Goal: Task Accomplishment & Management: Manage account settings

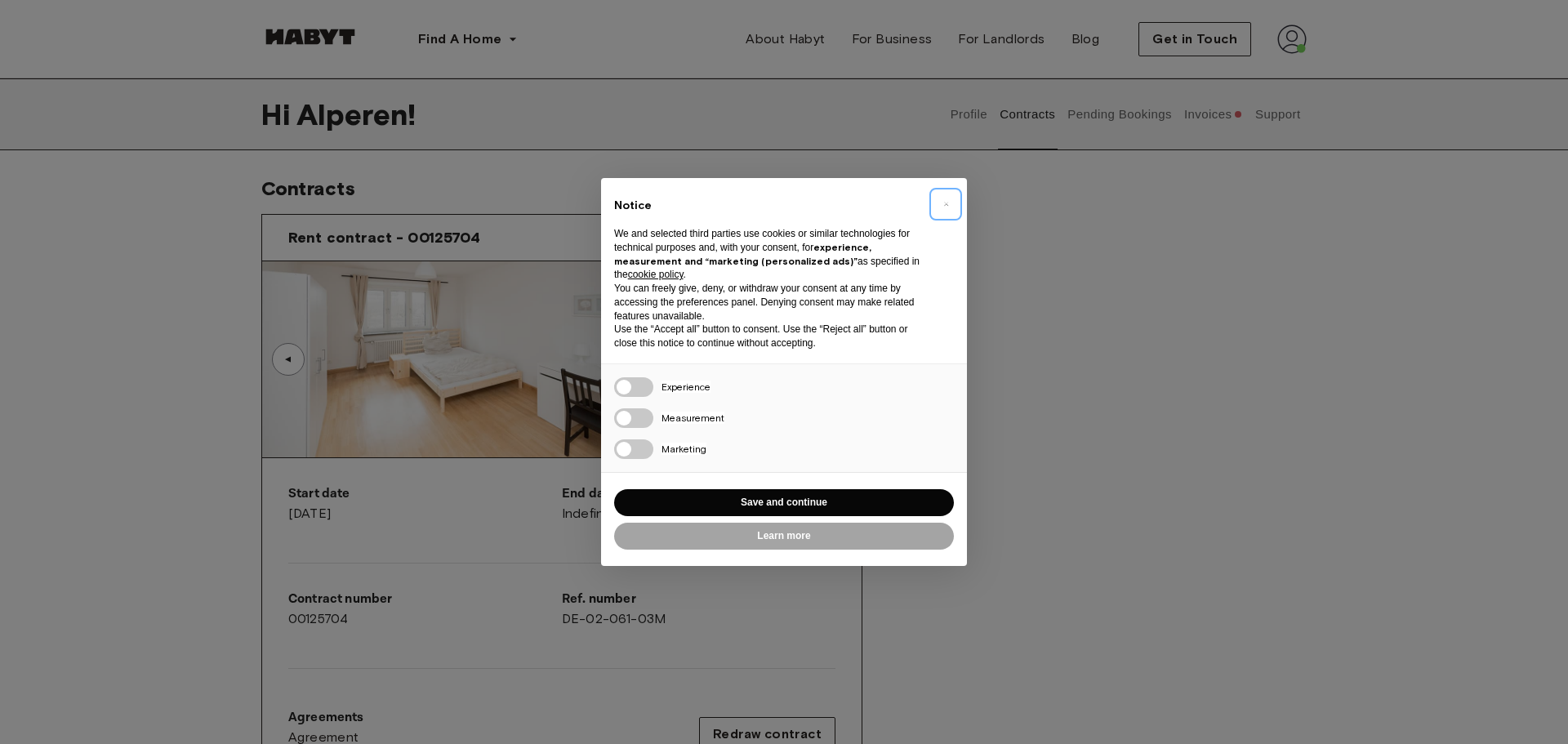
click at [944, 204] on span "×" at bounding box center [946, 204] width 6 height 20
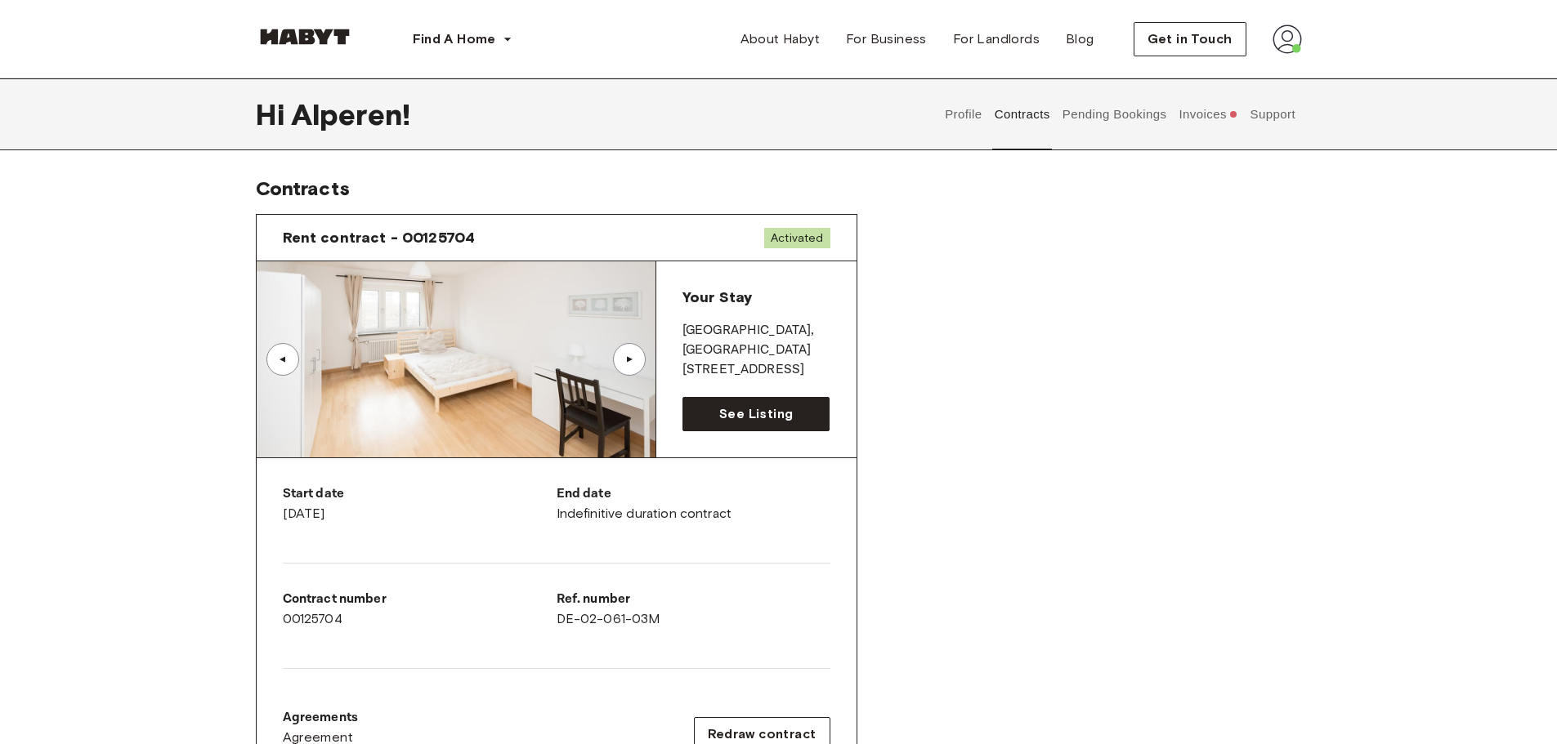
click at [1294, 33] on img at bounding box center [1286, 39] width 29 height 29
click at [1245, 78] on span "Profile" at bounding box center [1237, 77] width 41 height 20
click at [1141, 528] on div "Rent contract - 00125704 Activated ▲ ▲ Your Stay MUNICH , Ludwigsvorstadt Kohls…" at bounding box center [779, 606] width 1046 height 810
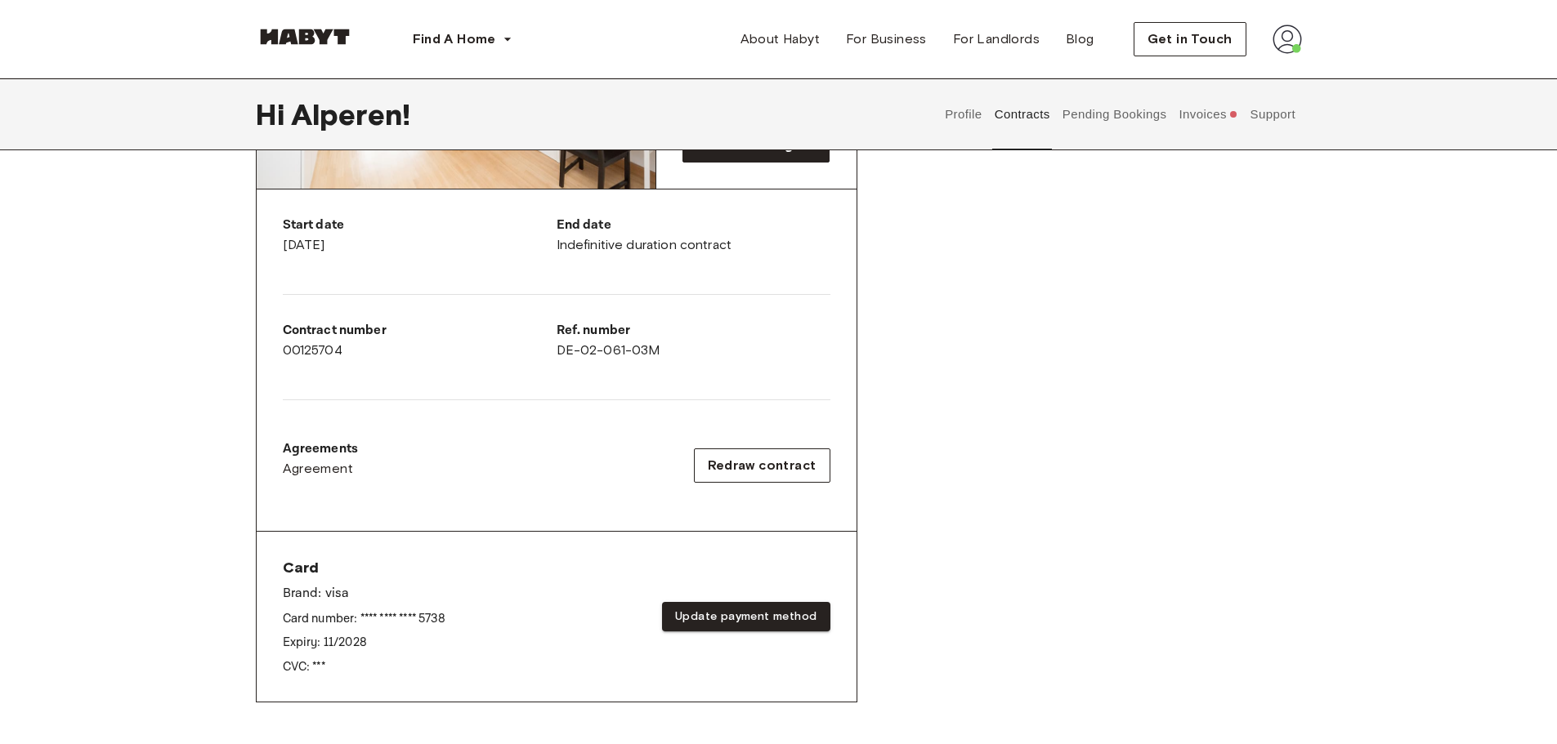
scroll to position [245, 0]
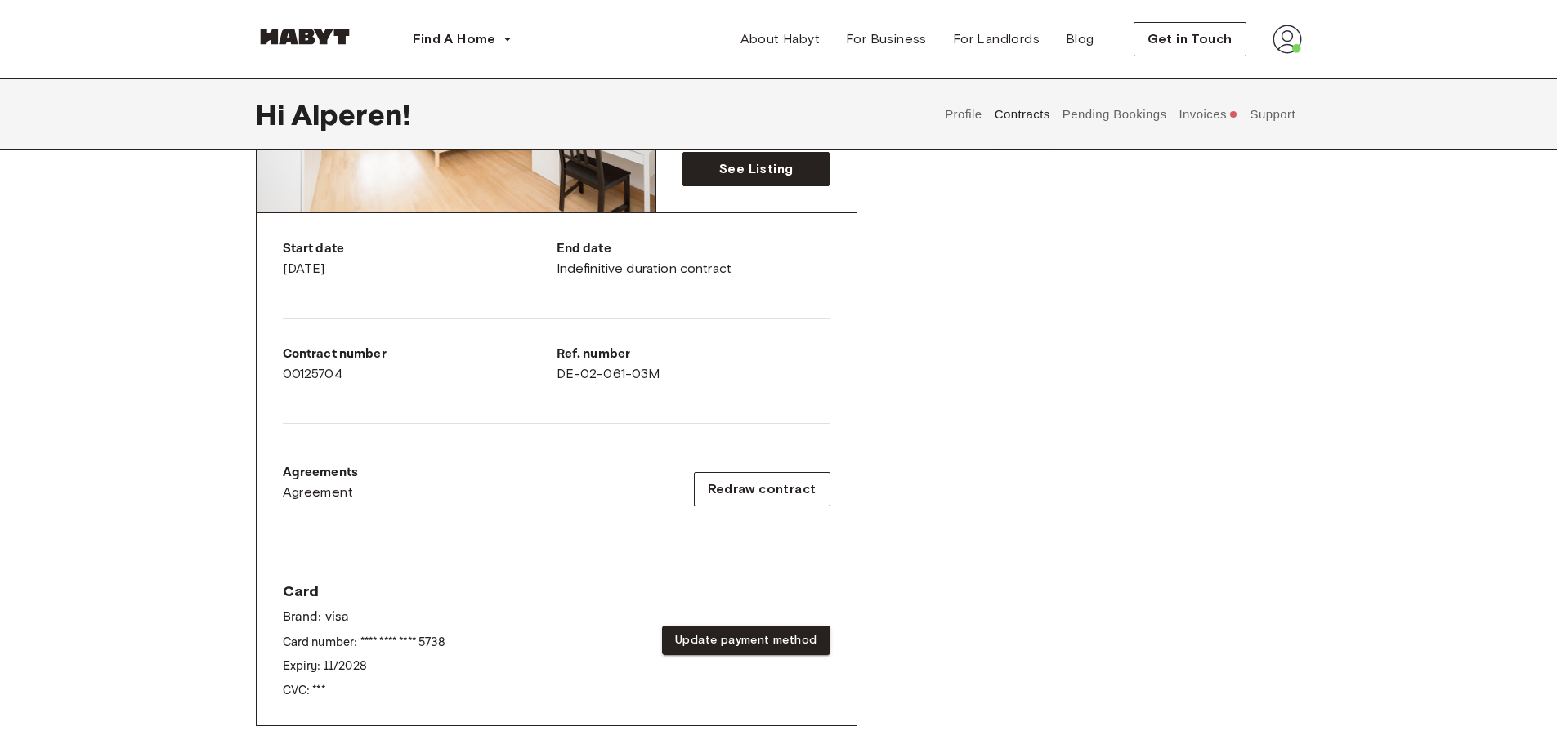
click at [1206, 117] on button "Invoices" at bounding box center [1208, 114] width 63 height 72
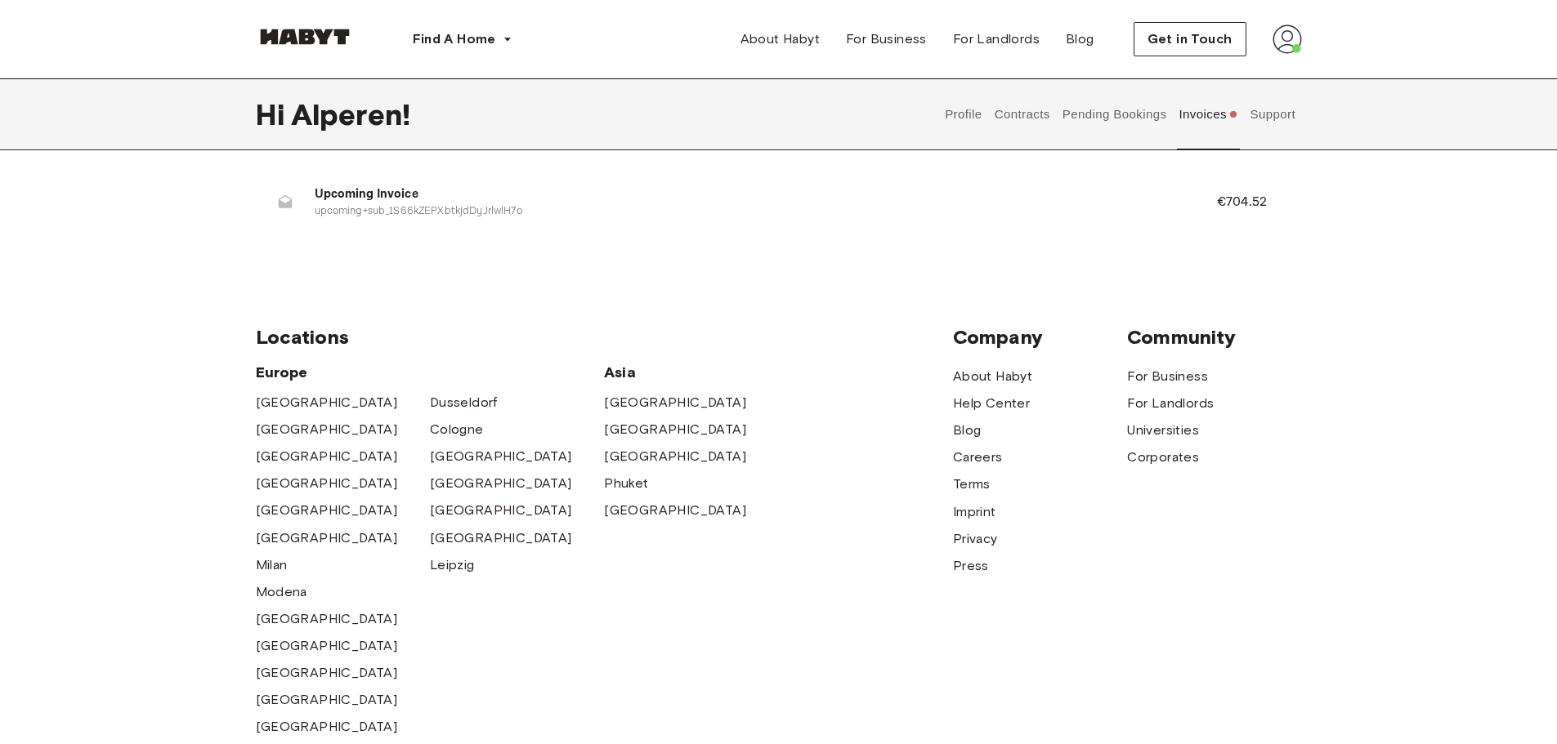
click at [1151, 118] on button "Pending Bookings" at bounding box center [1114, 114] width 109 height 72
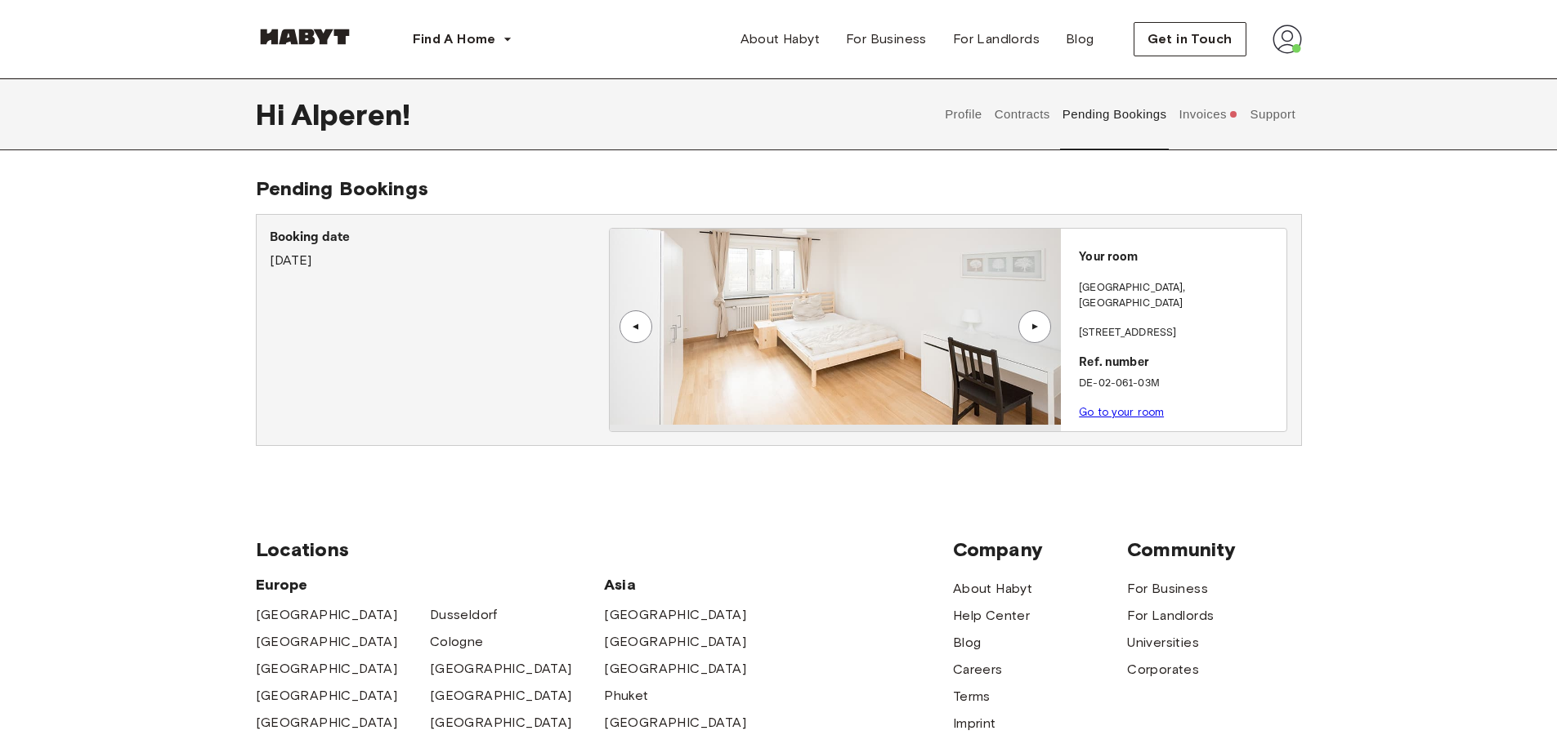
click at [1024, 117] on button "Contracts" at bounding box center [1022, 114] width 60 height 72
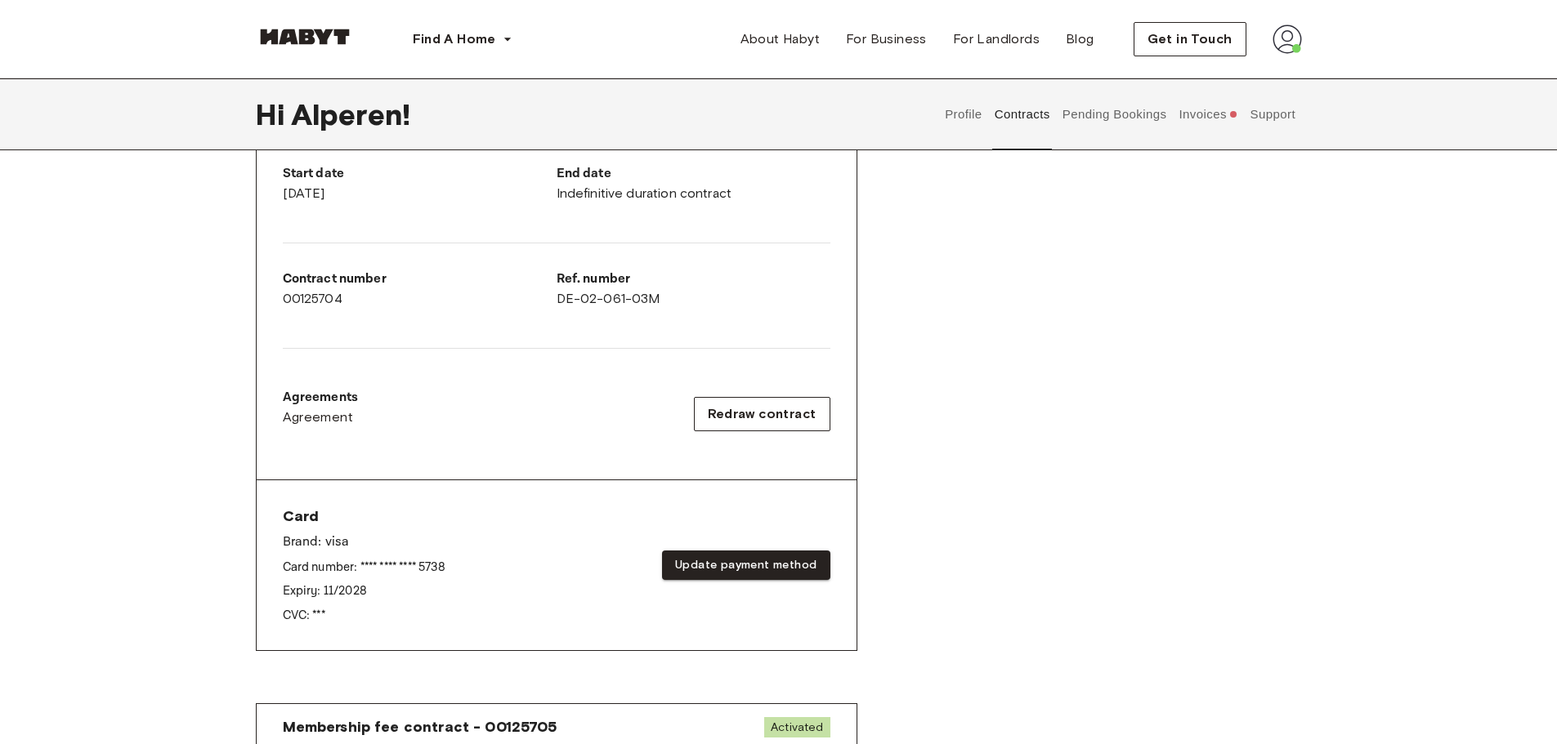
scroll to position [327, 0]
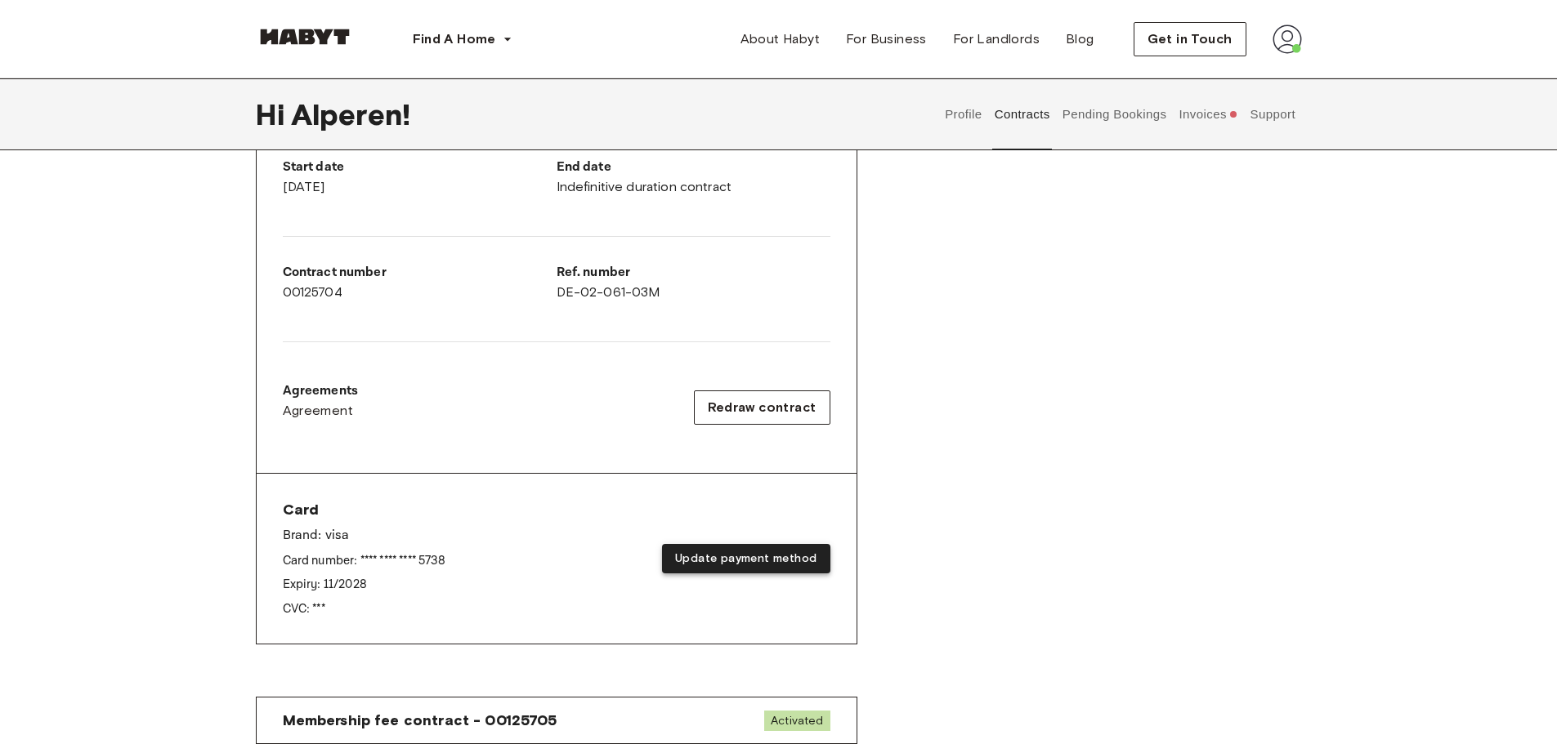
click at [744, 562] on button "Update payment method" at bounding box center [746, 559] width 168 height 30
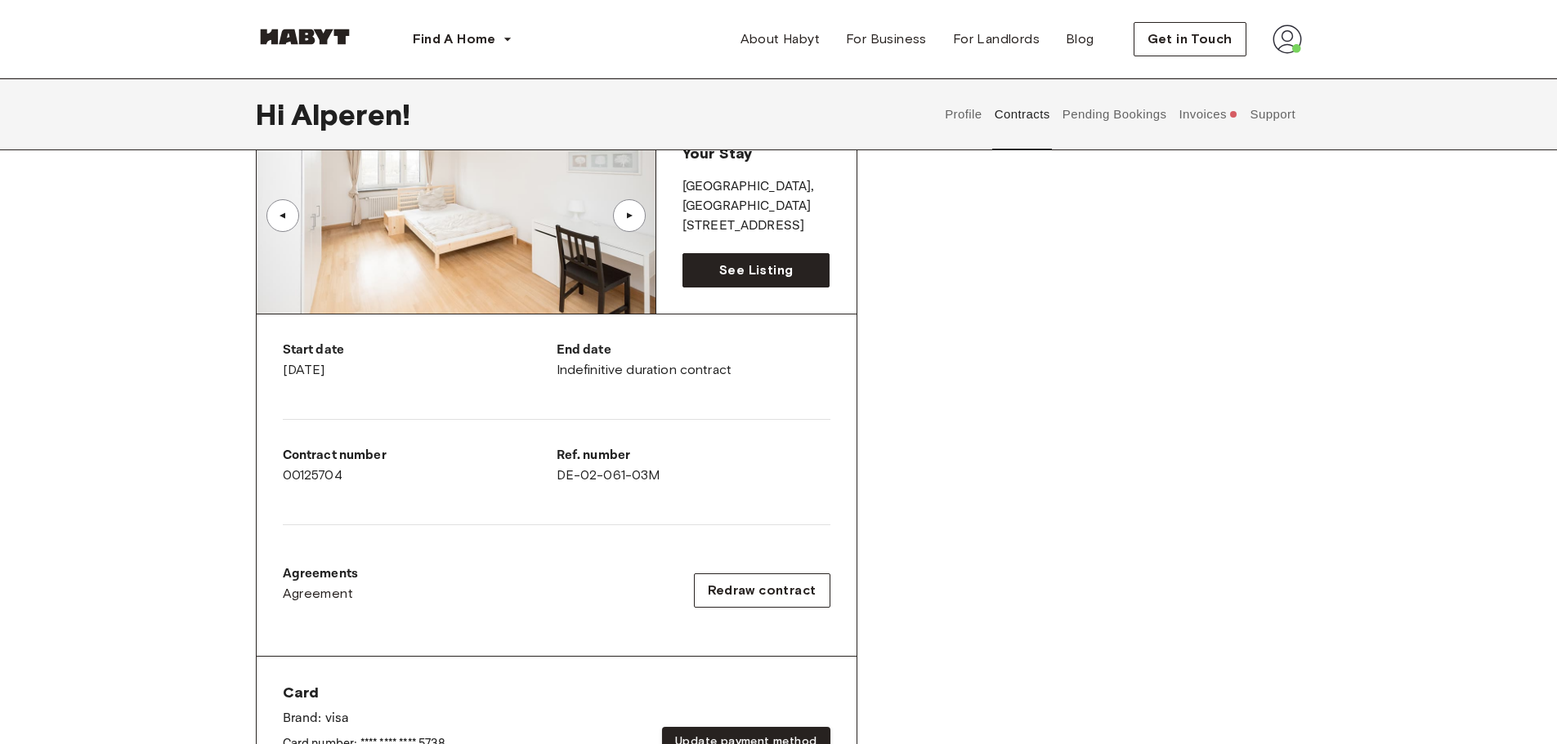
scroll to position [0, 0]
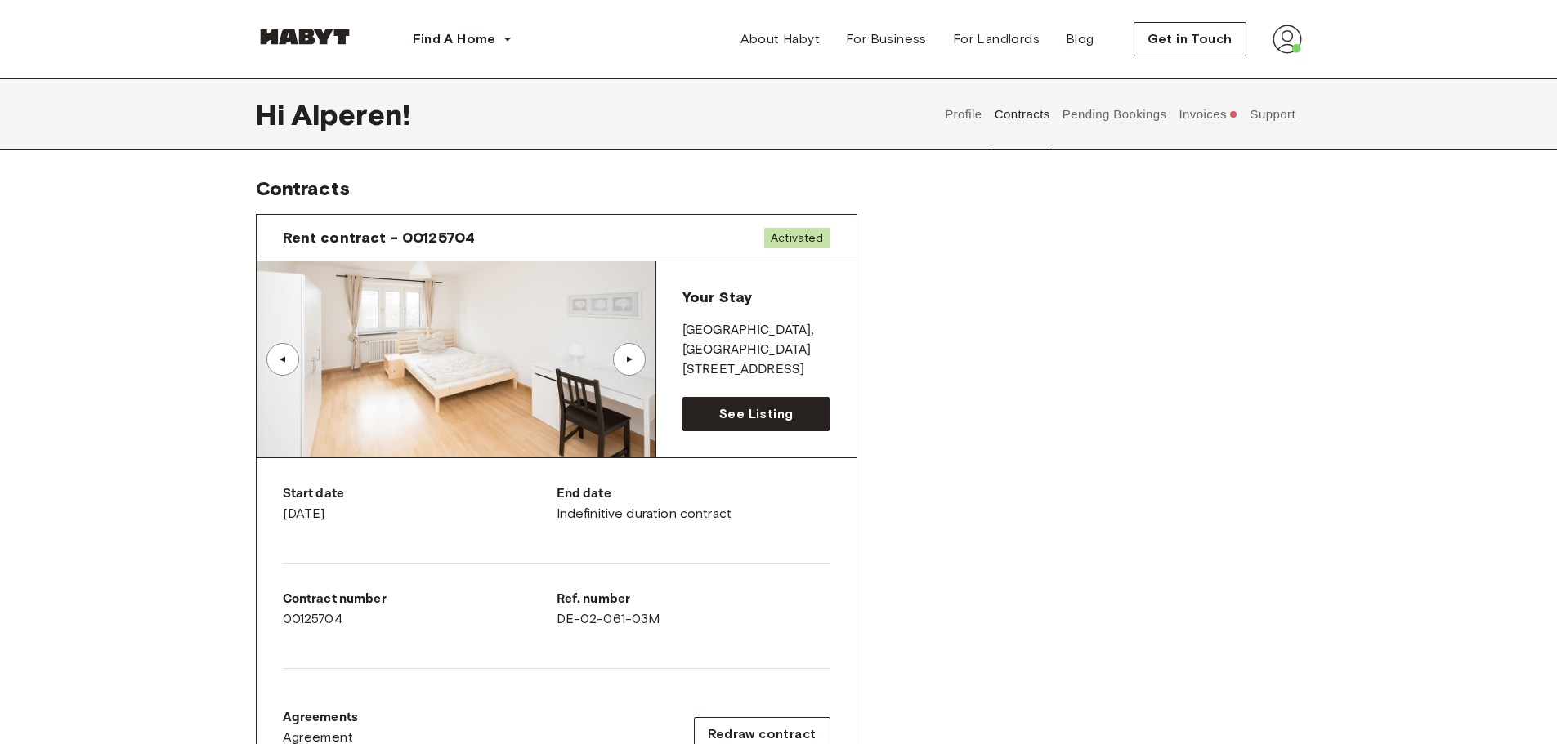
click at [1121, 110] on button "Pending Bookings" at bounding box center [1114, 114] width 109 height 72
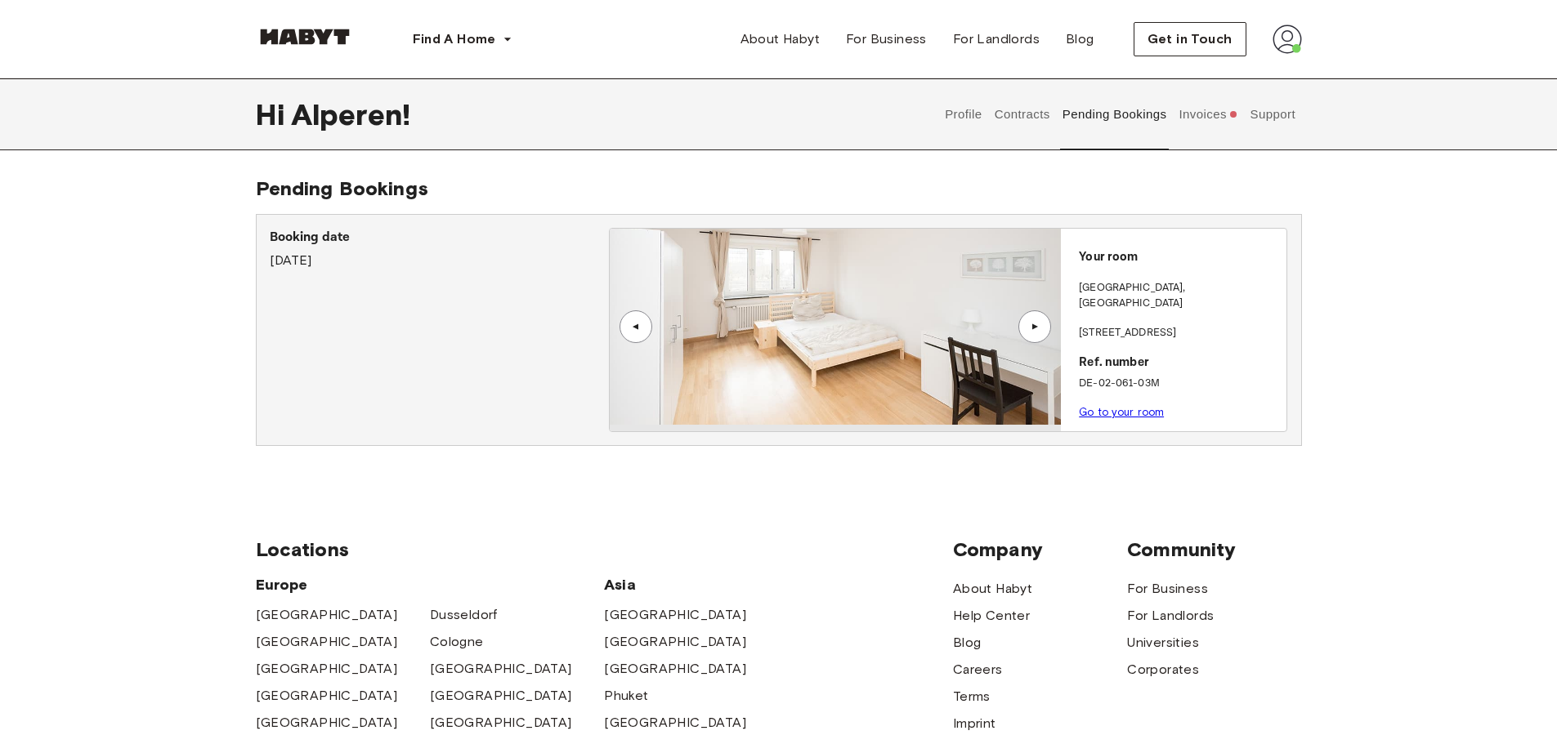
click at [977, 110] on button "Profile" at bounding box center [964, 114] width 42 height 72
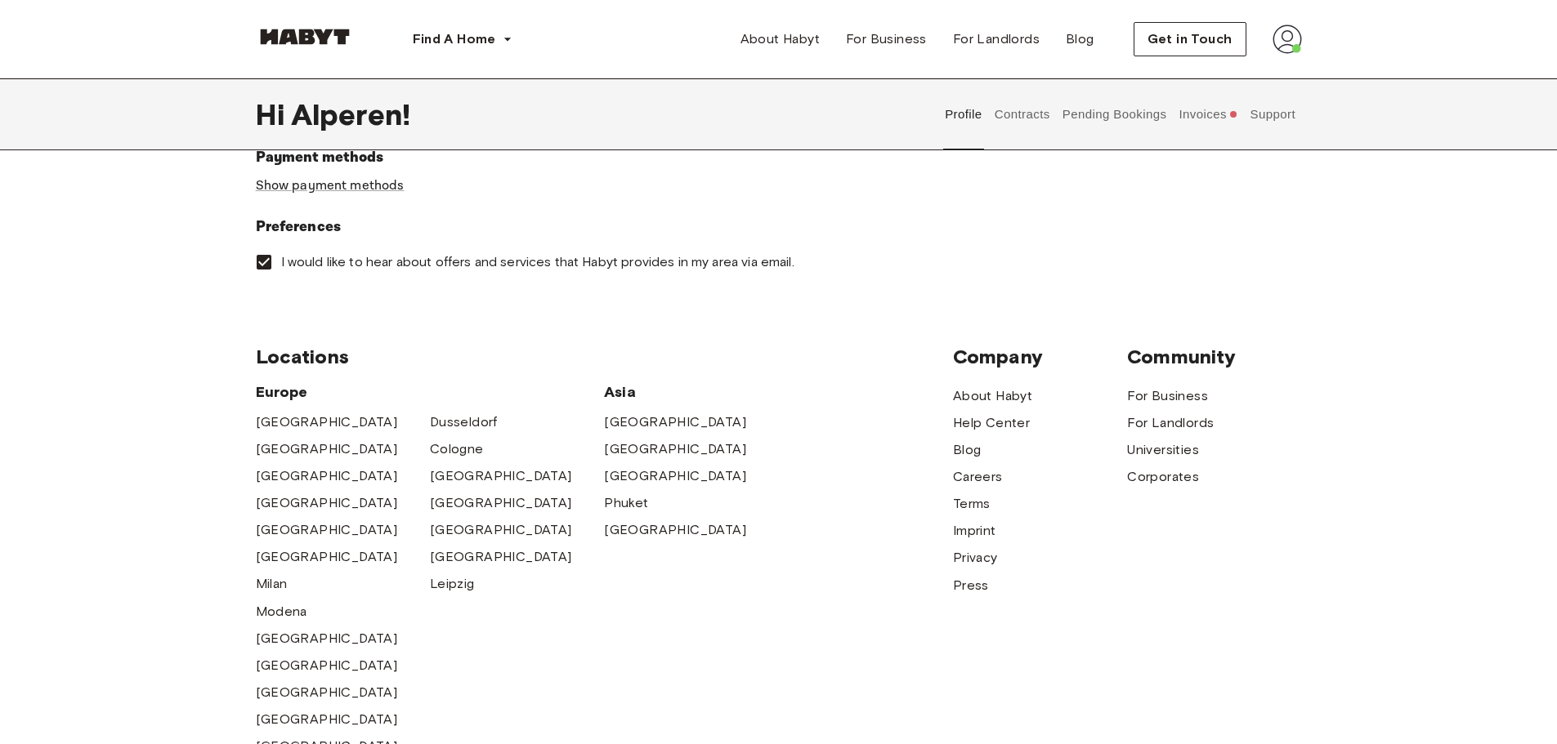
scroll to position [490, 0]
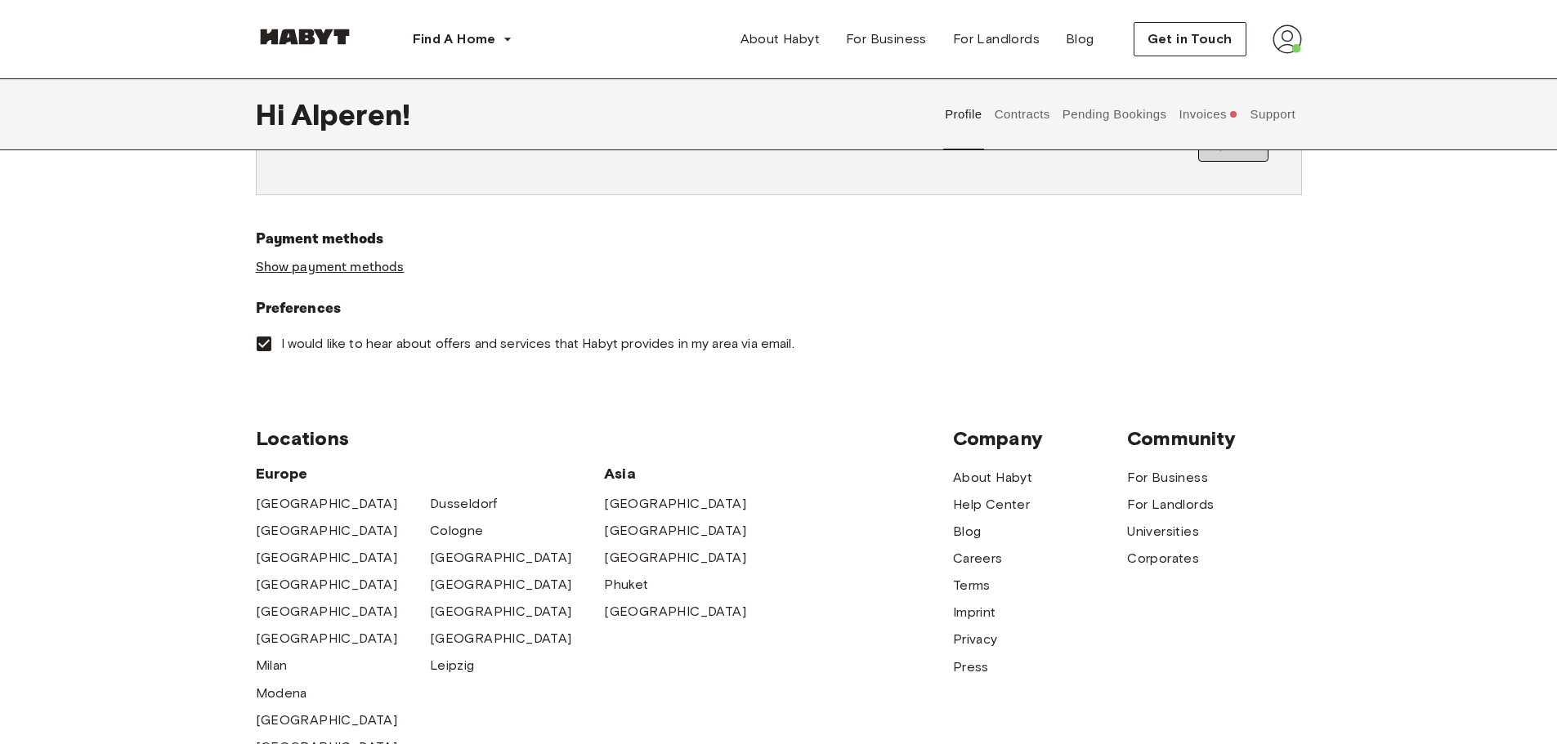
click at [359, 267] on link "Show payment methods" at bounding box center [330, 267] width 149 height 17
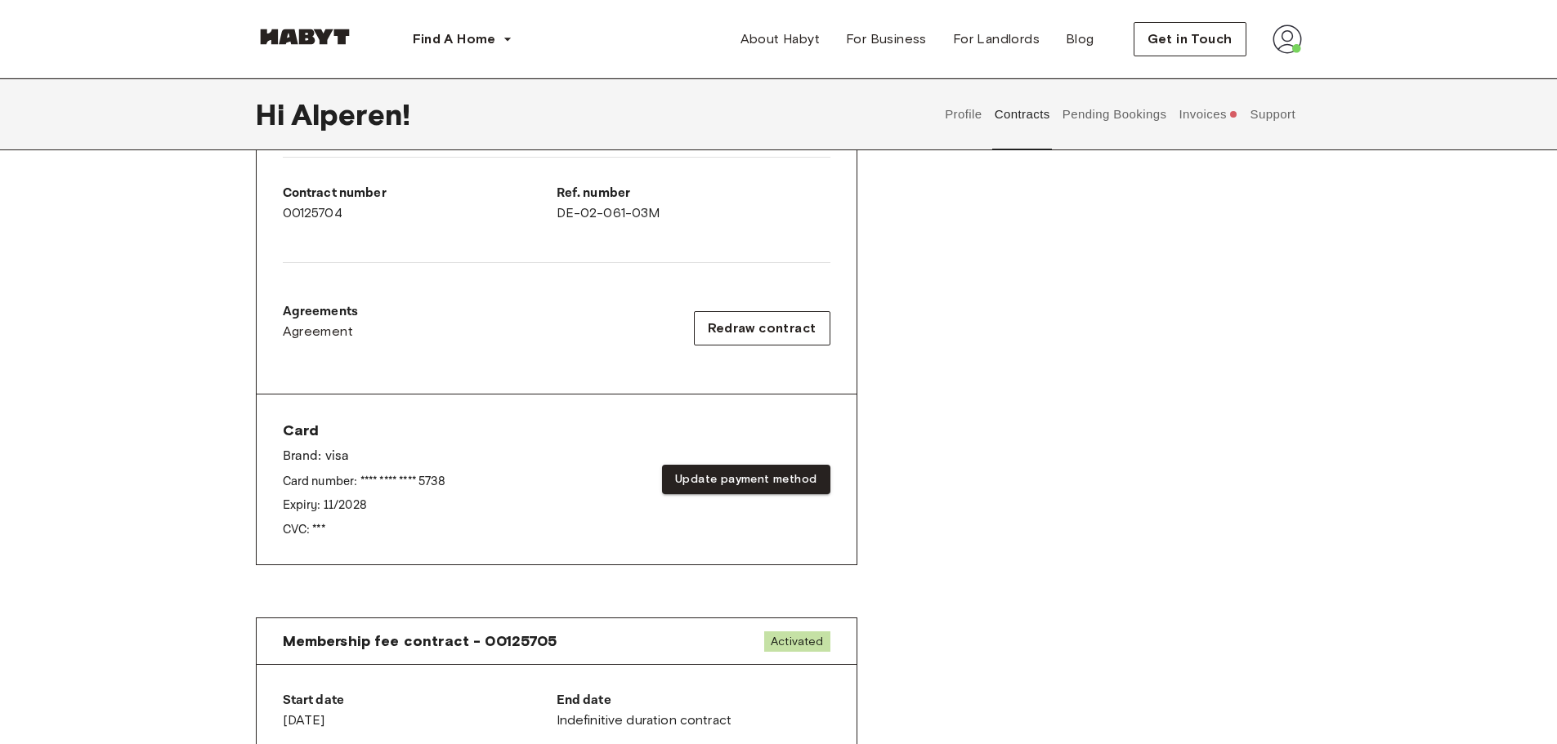
scroll to position [409, 0]
click at [748, 475] on button "Update payment method" at bounding box center [746, 478] width 168 height 30
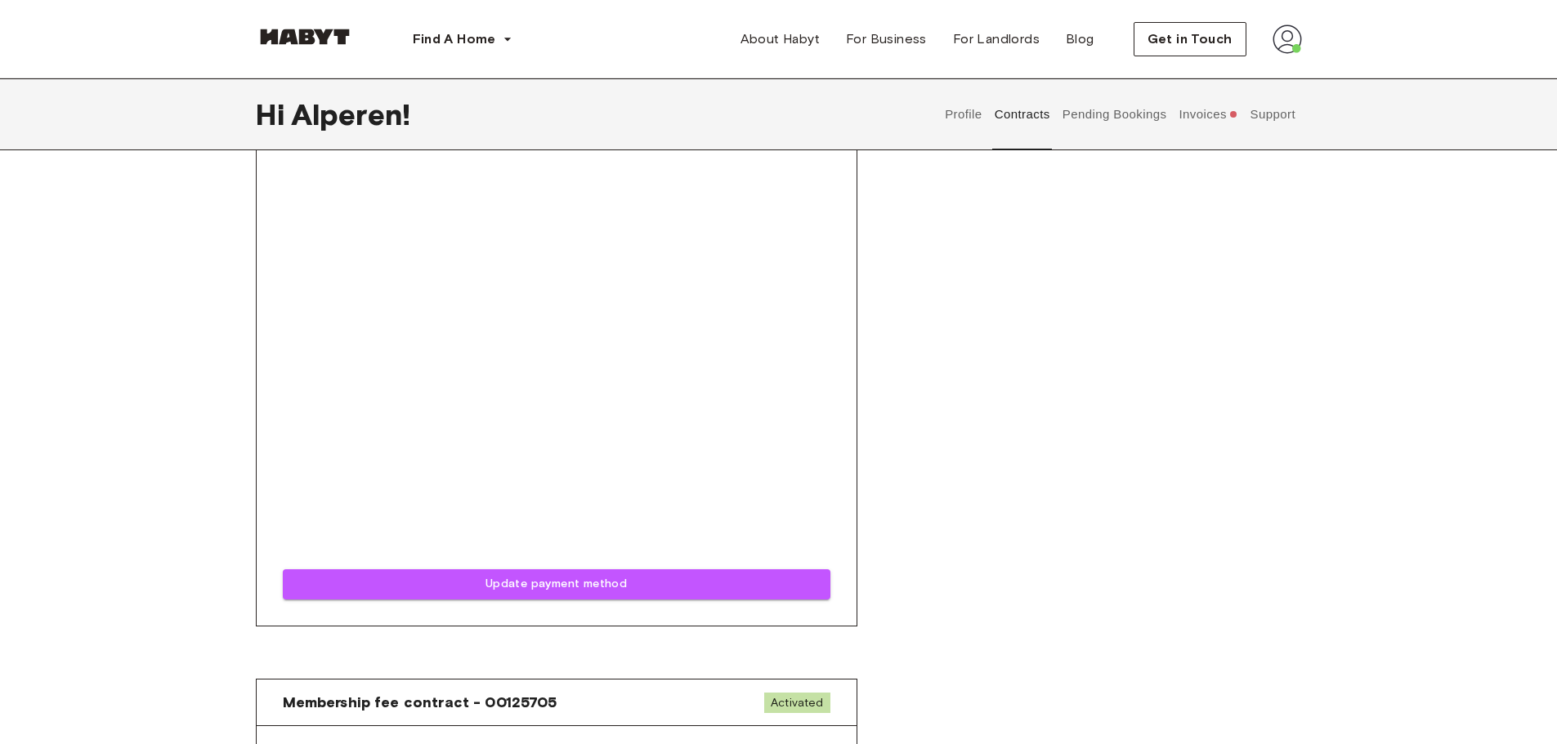
scroll to position [1029, 0]
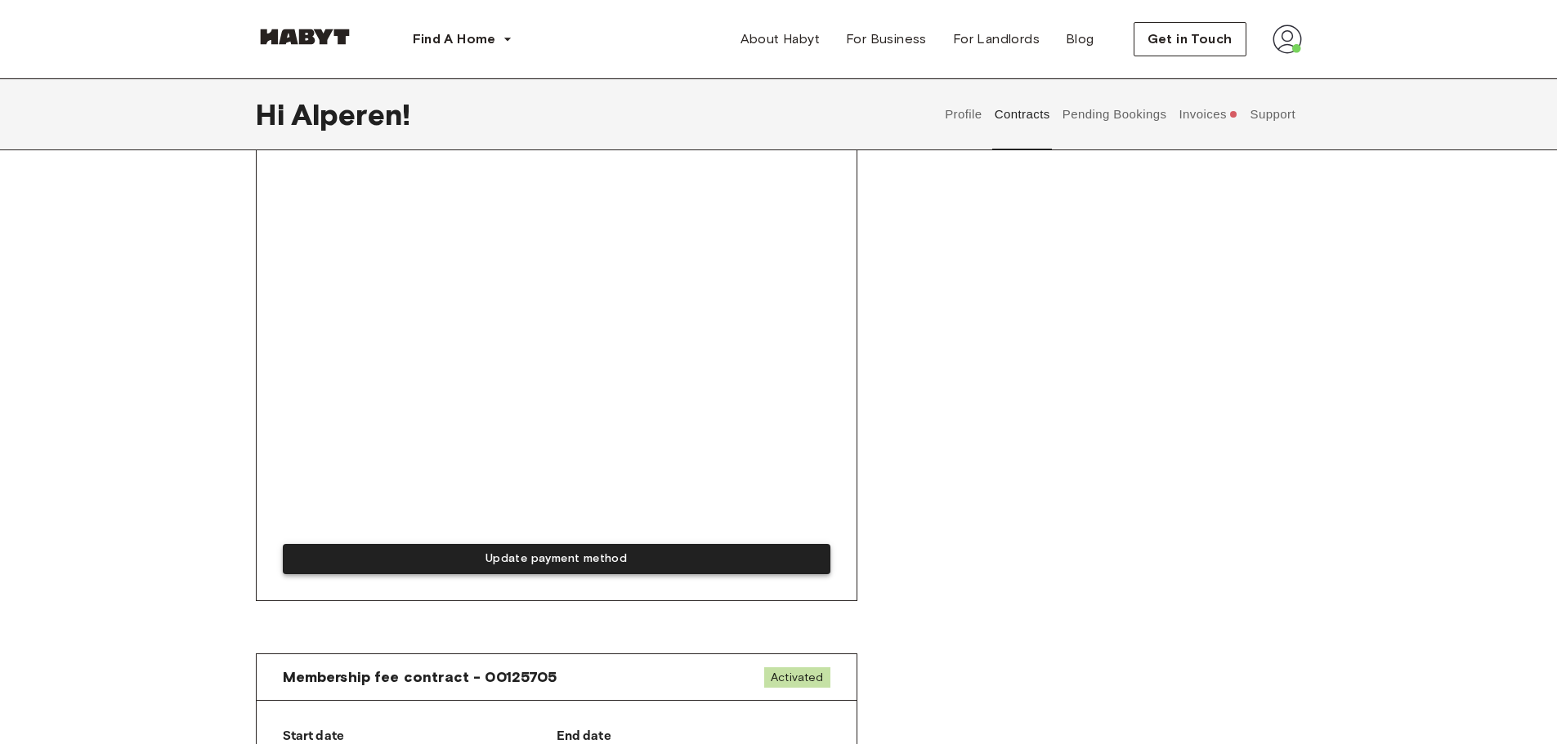
click at [561, 561] on button "Update payment method" at bounding box center [556, 559] width 547 height 30
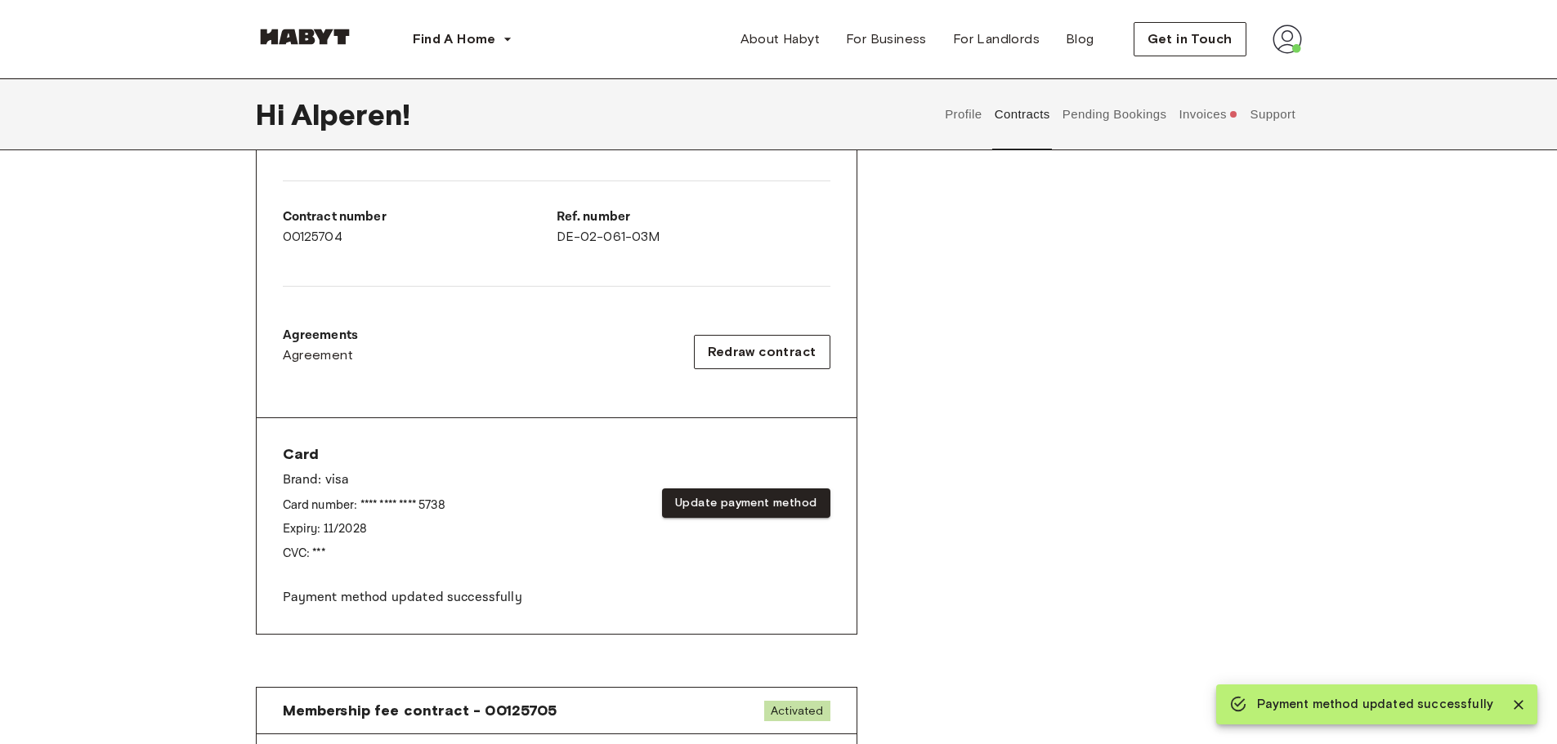
scroll to position [375, 0]
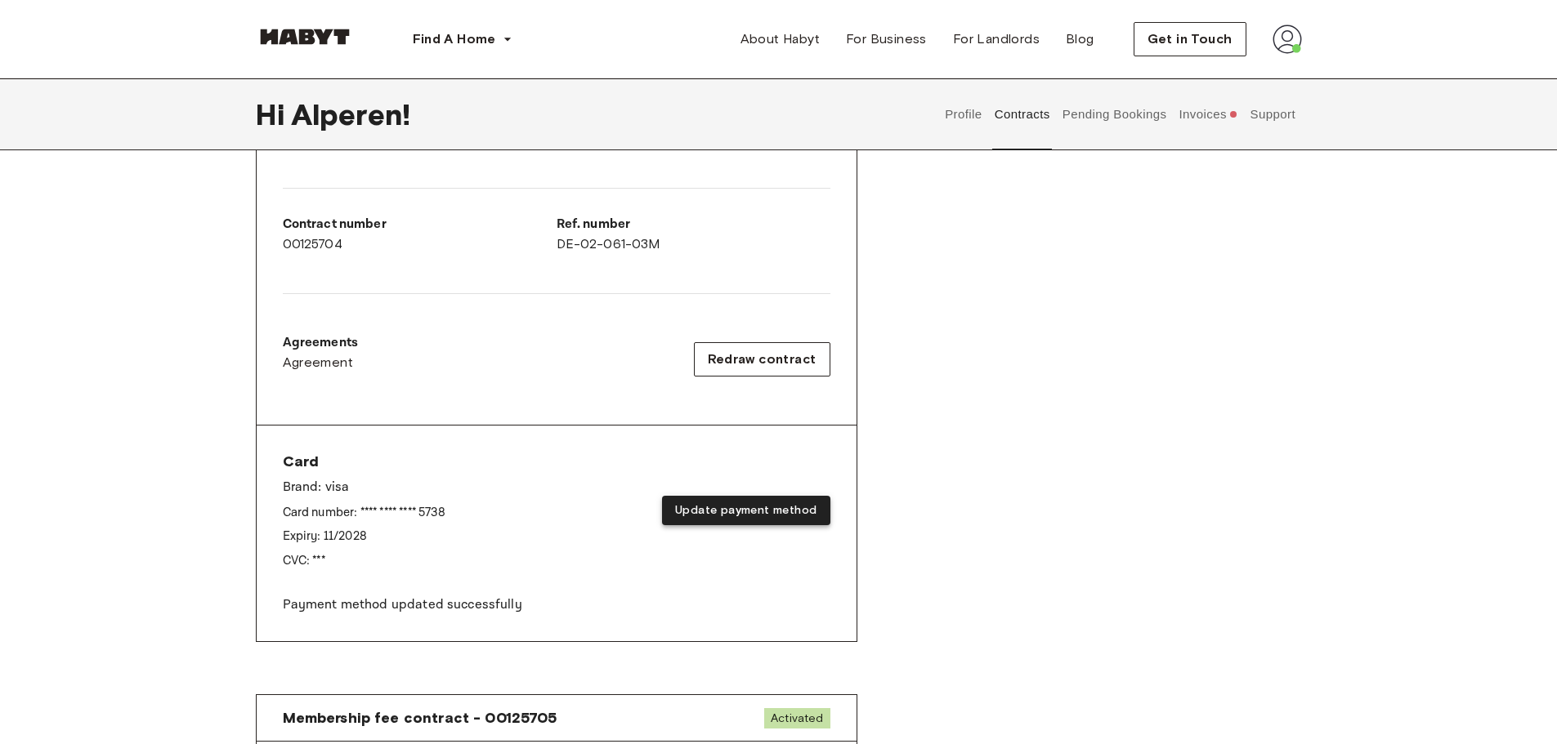
click at [775, 514] on button "Update payment method" at bounding box center [746, 511] width 168 height 30
click at [755, 512] on button "Update payment method" at bounding box center [746, 511] width 168 height 30
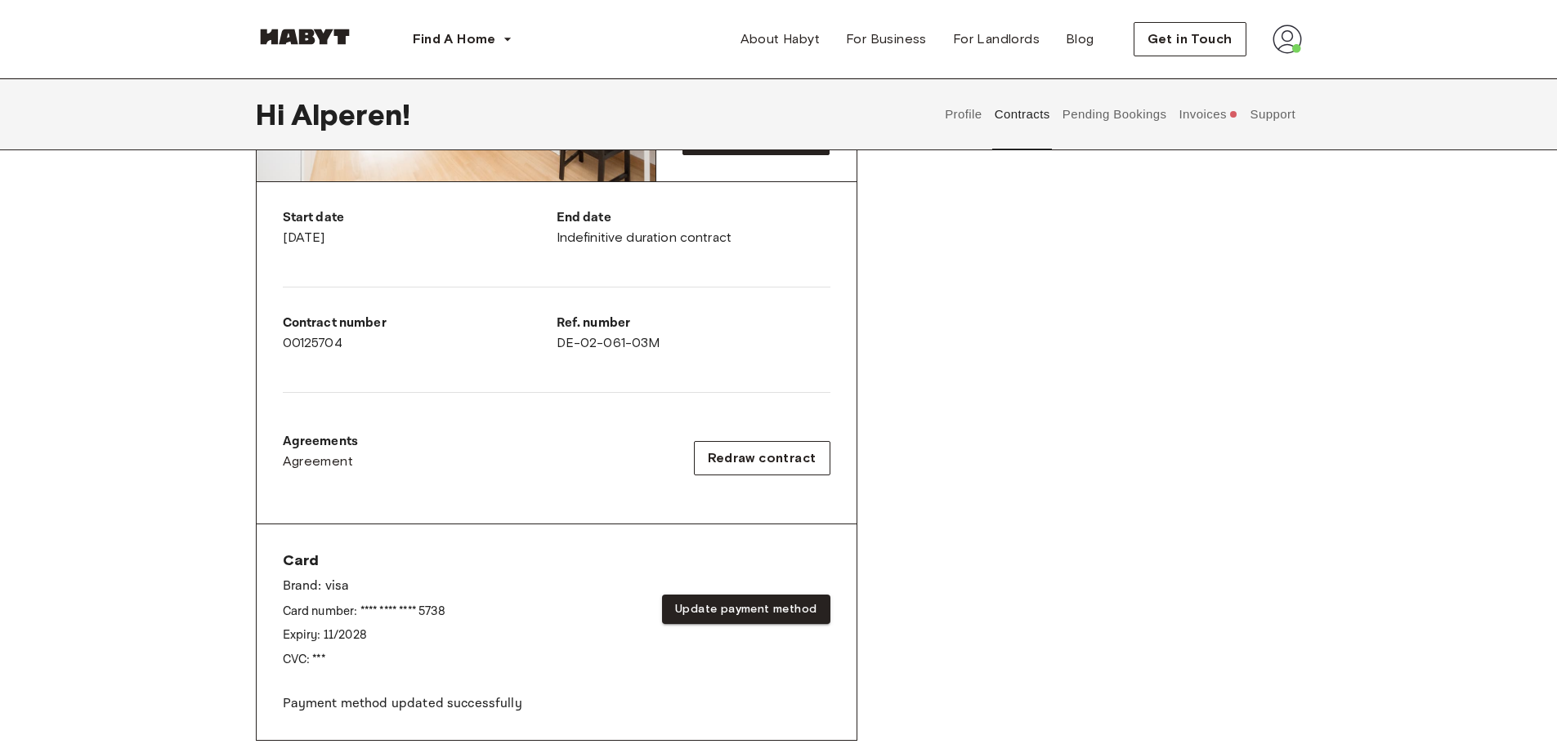
scroll to position [212, 0]
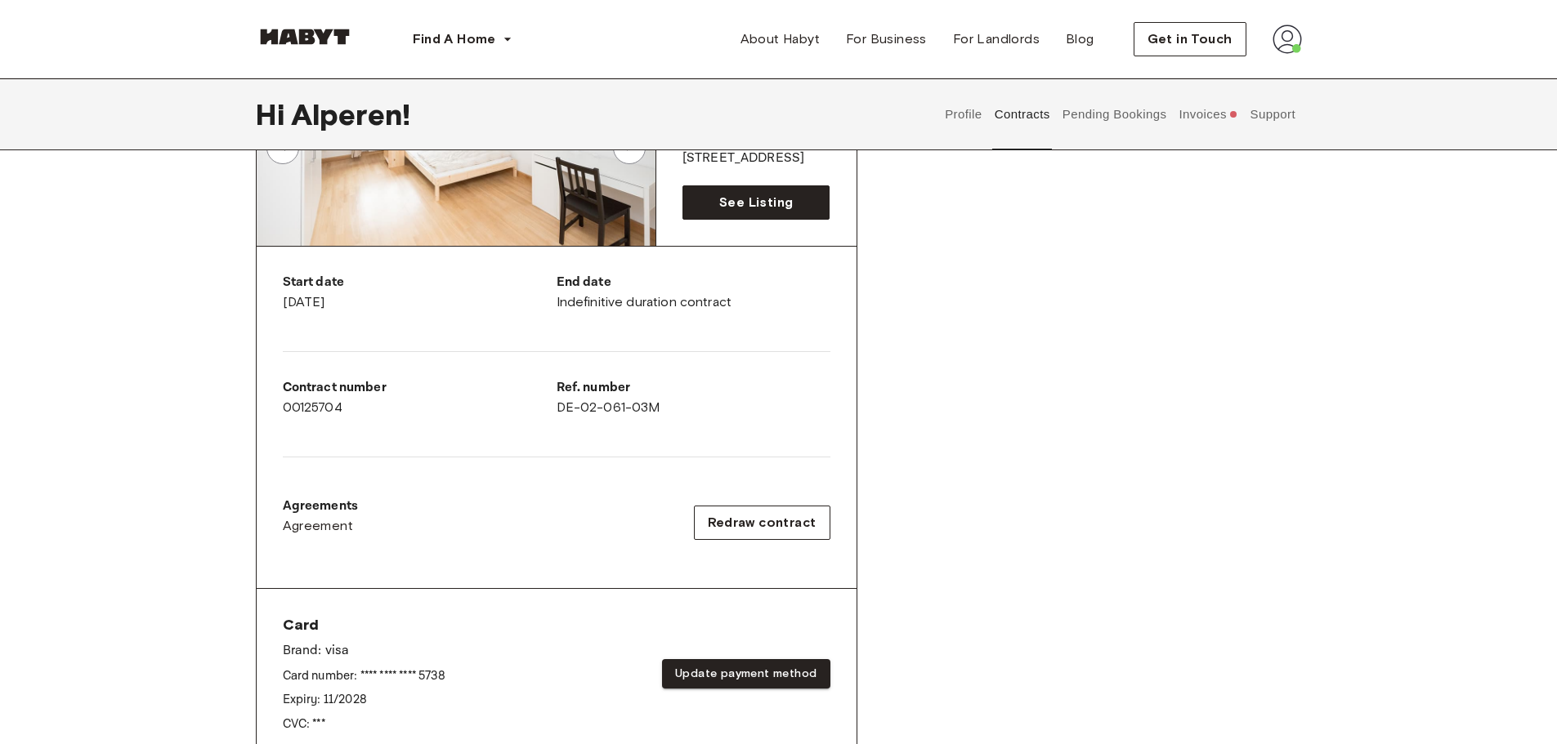
click at [971, 114] on button "Profile" at bounding box center [964, 114] width 42 height 72
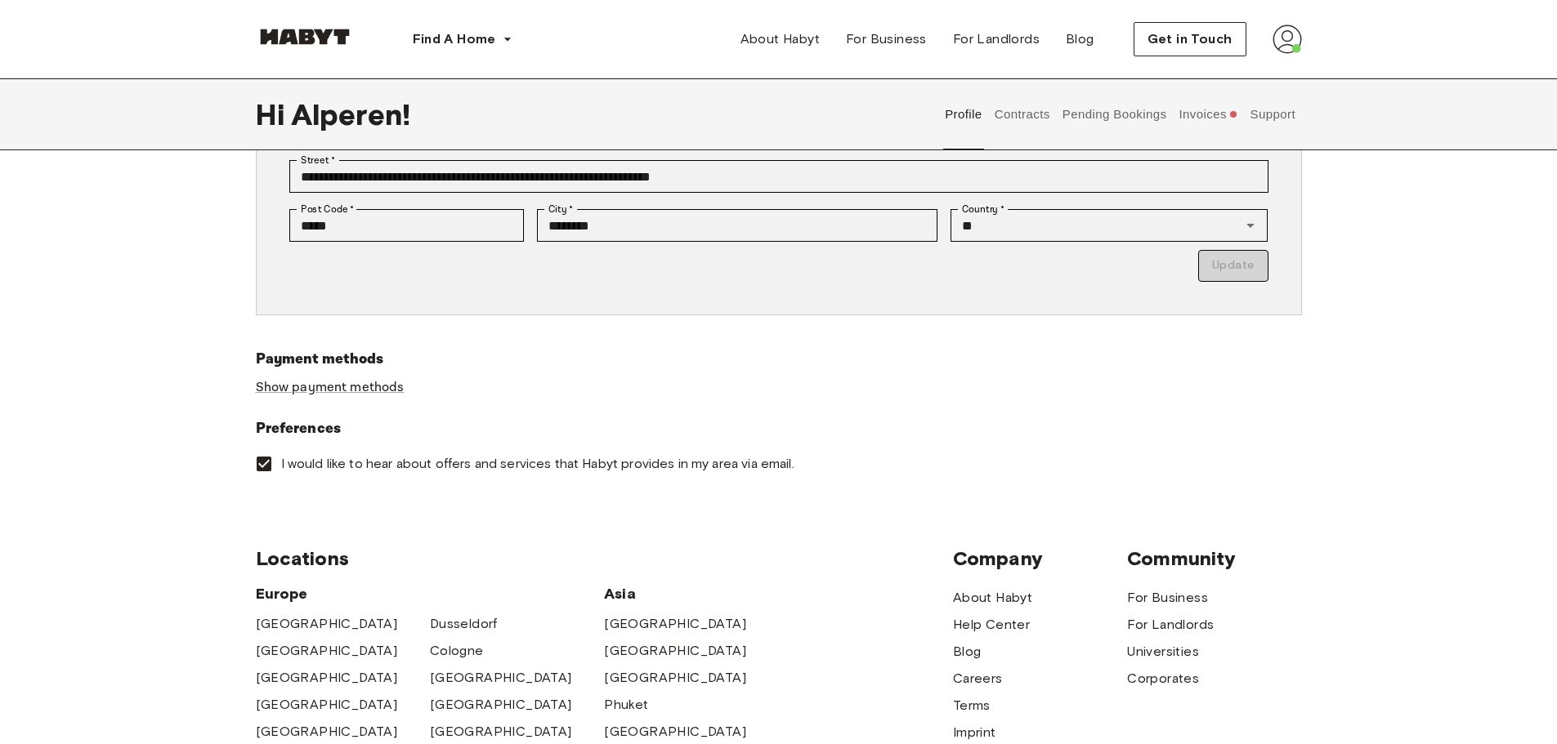
scroll to position [375, 0]
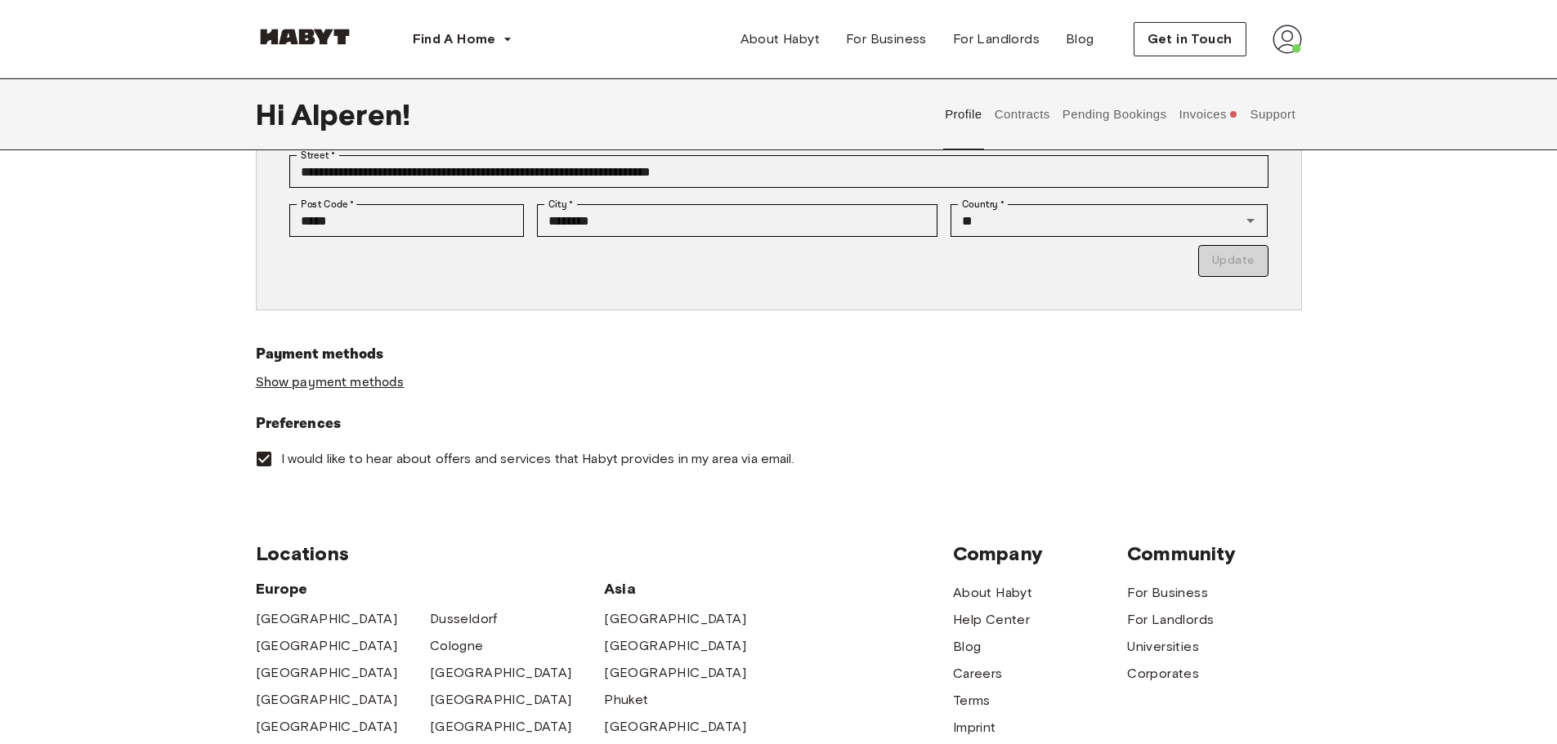
click at [353, 383] on link "Show payment methods" at bounding box center [330, 382] width 149 height 17
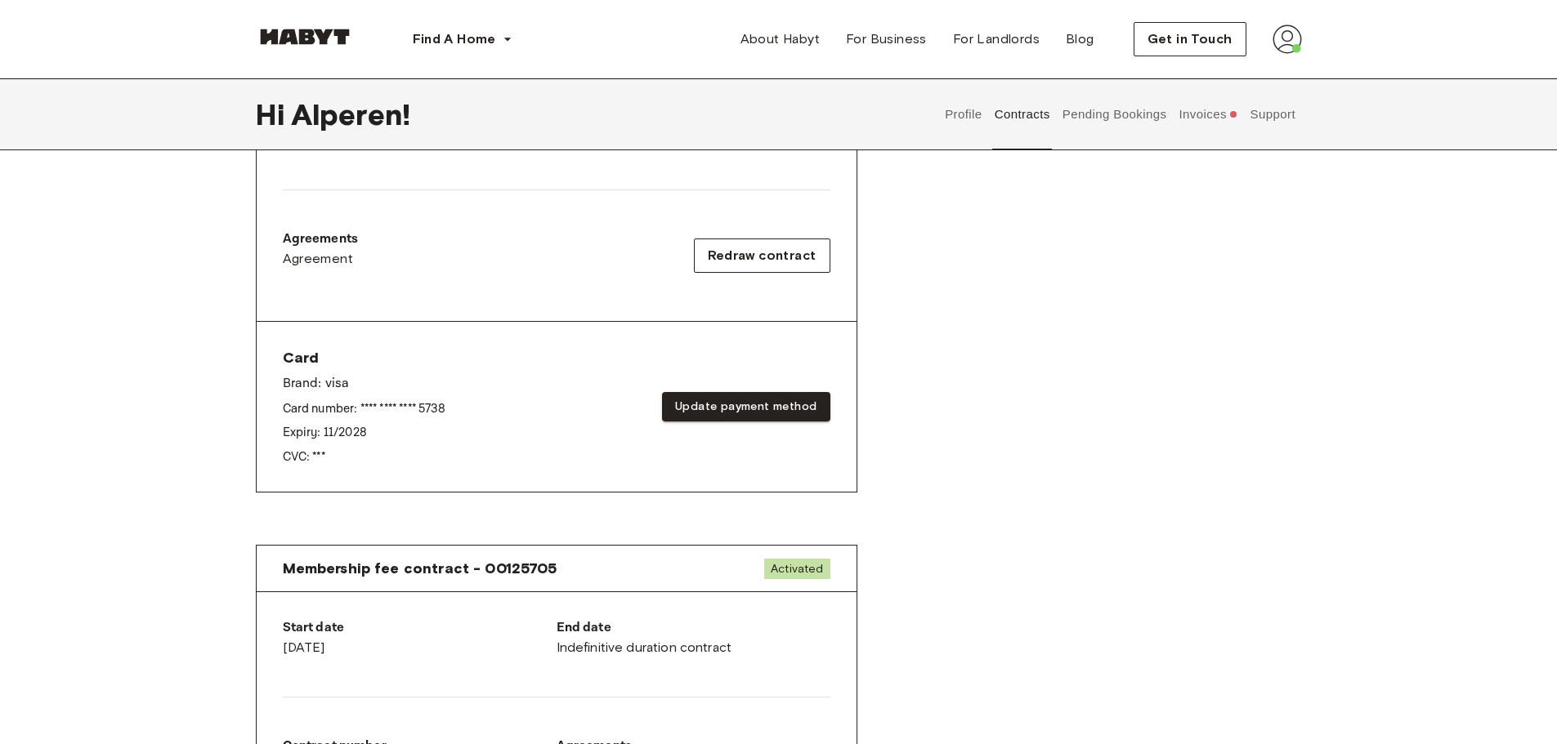
scroll to position [490, 0]
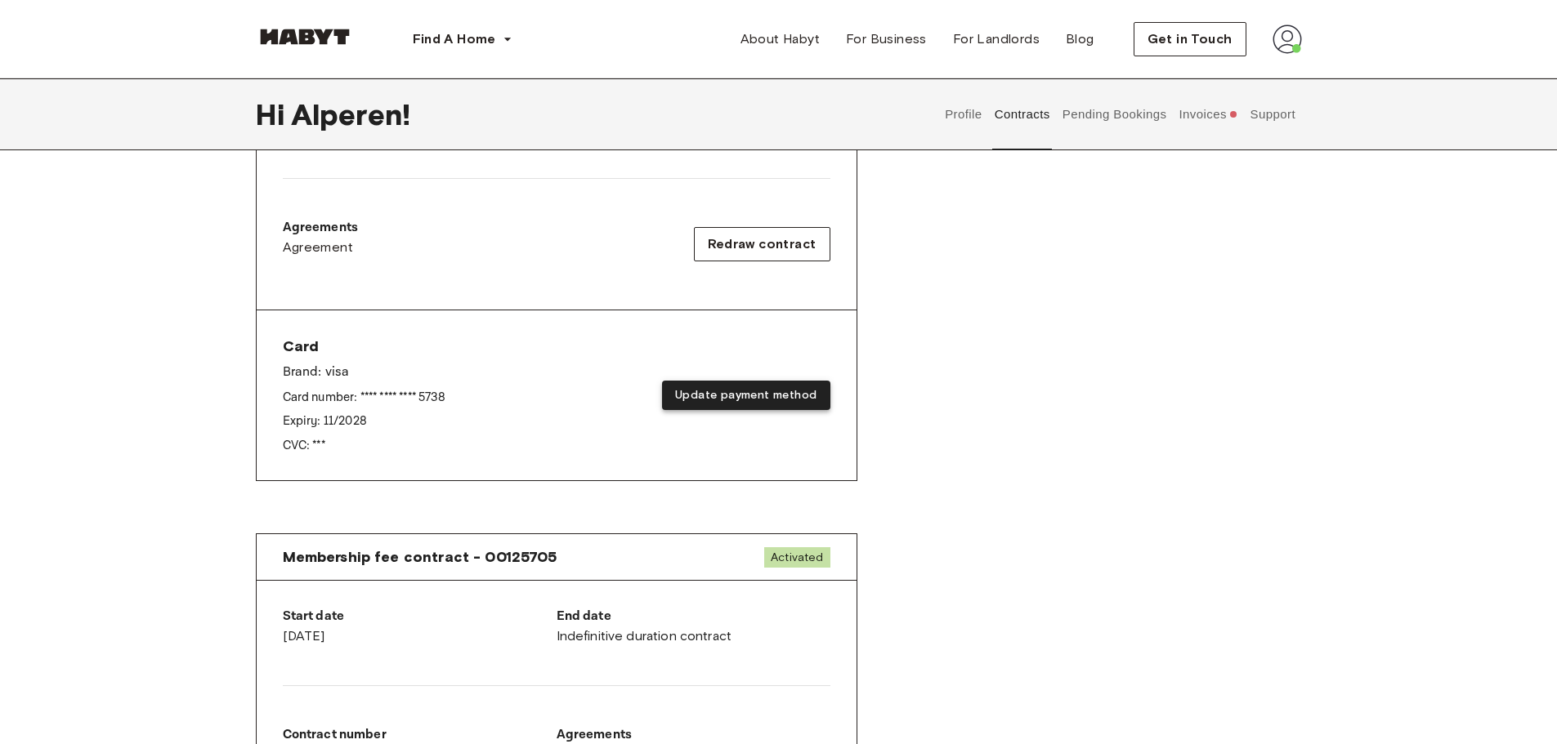
click at [775, 400] on button "Update payment method" at bounding box center [746, 396] width 168 height 30
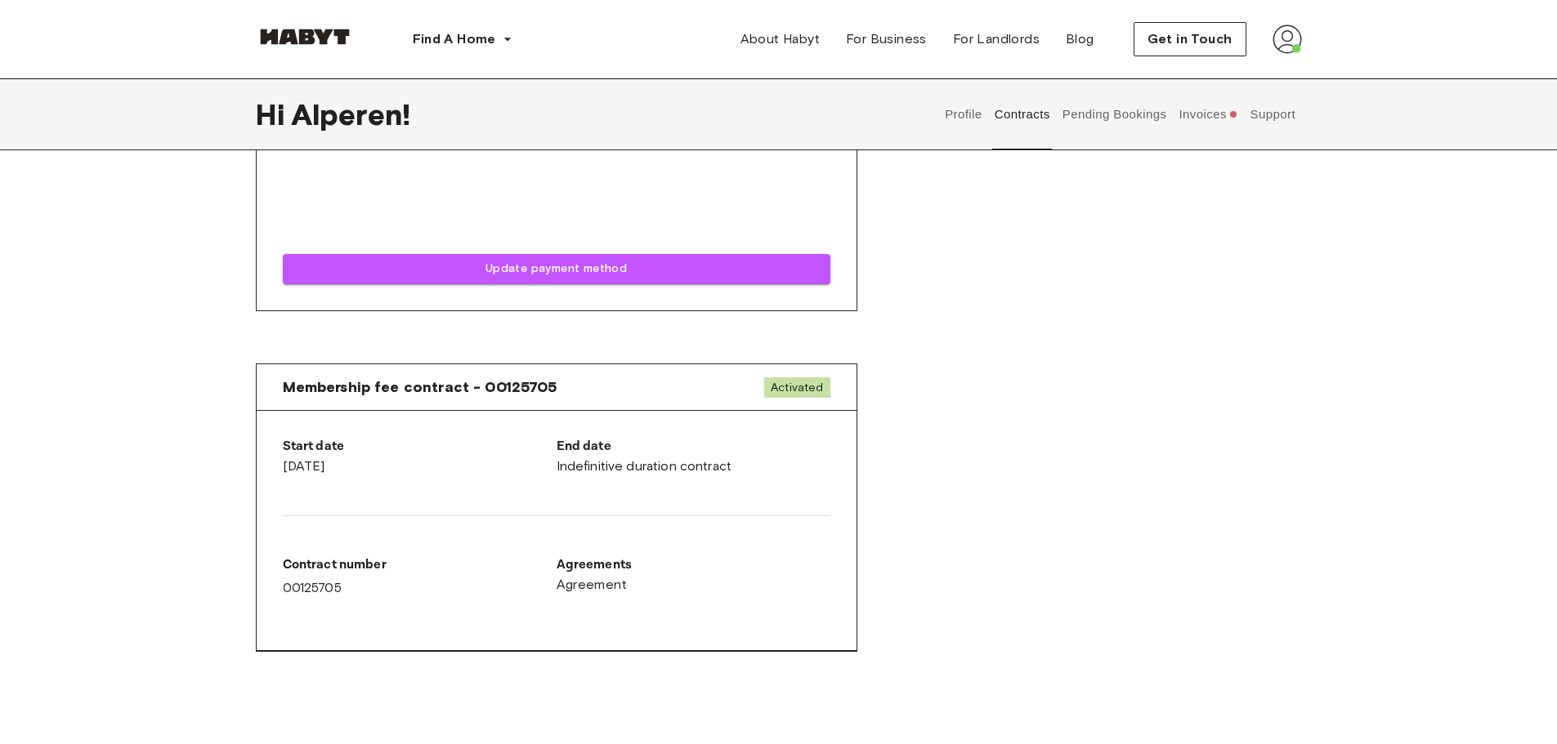
scroll to position [1328, 0]
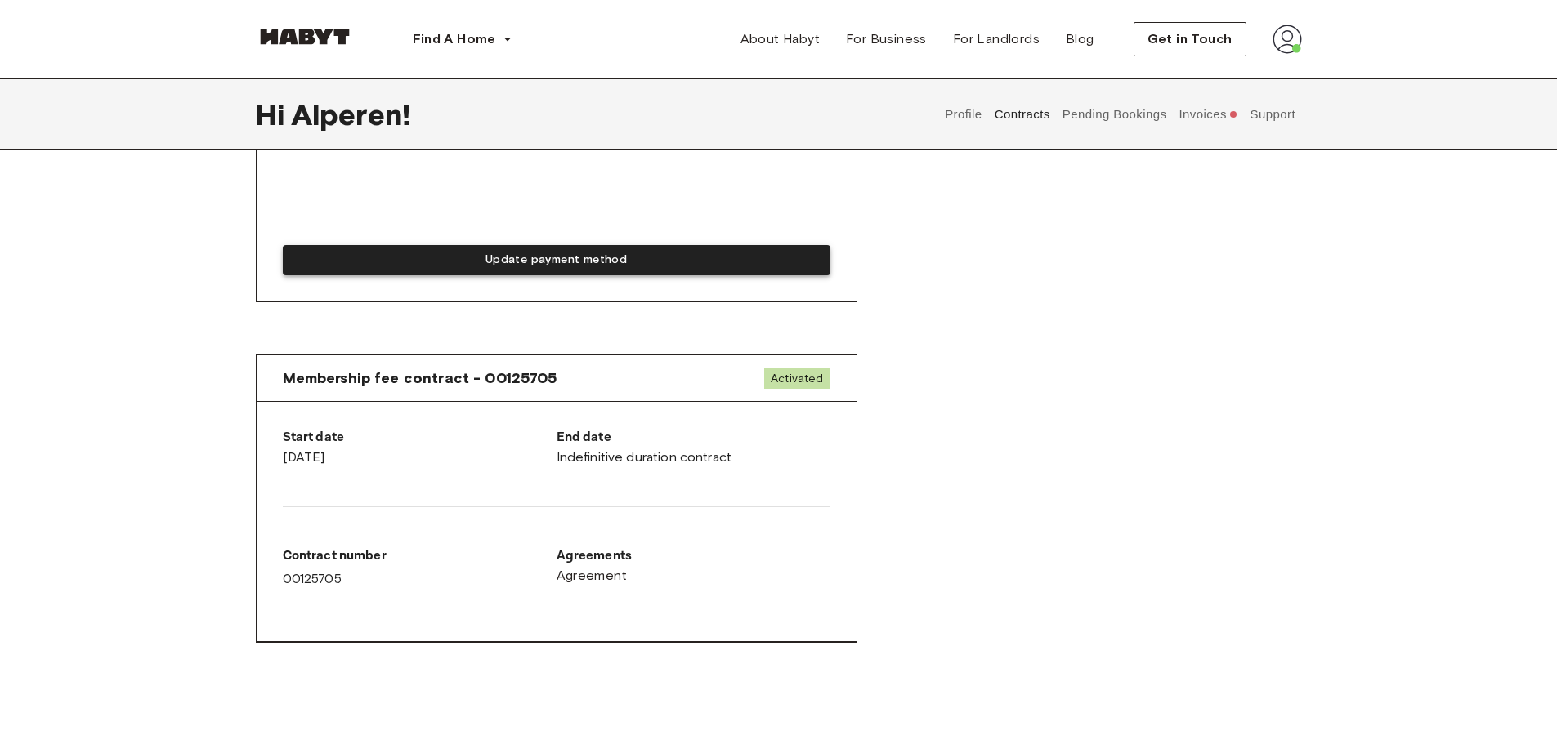
click at [544, 266] on button "Update payment method" at bounding box center [556, 260] width 547 height 30
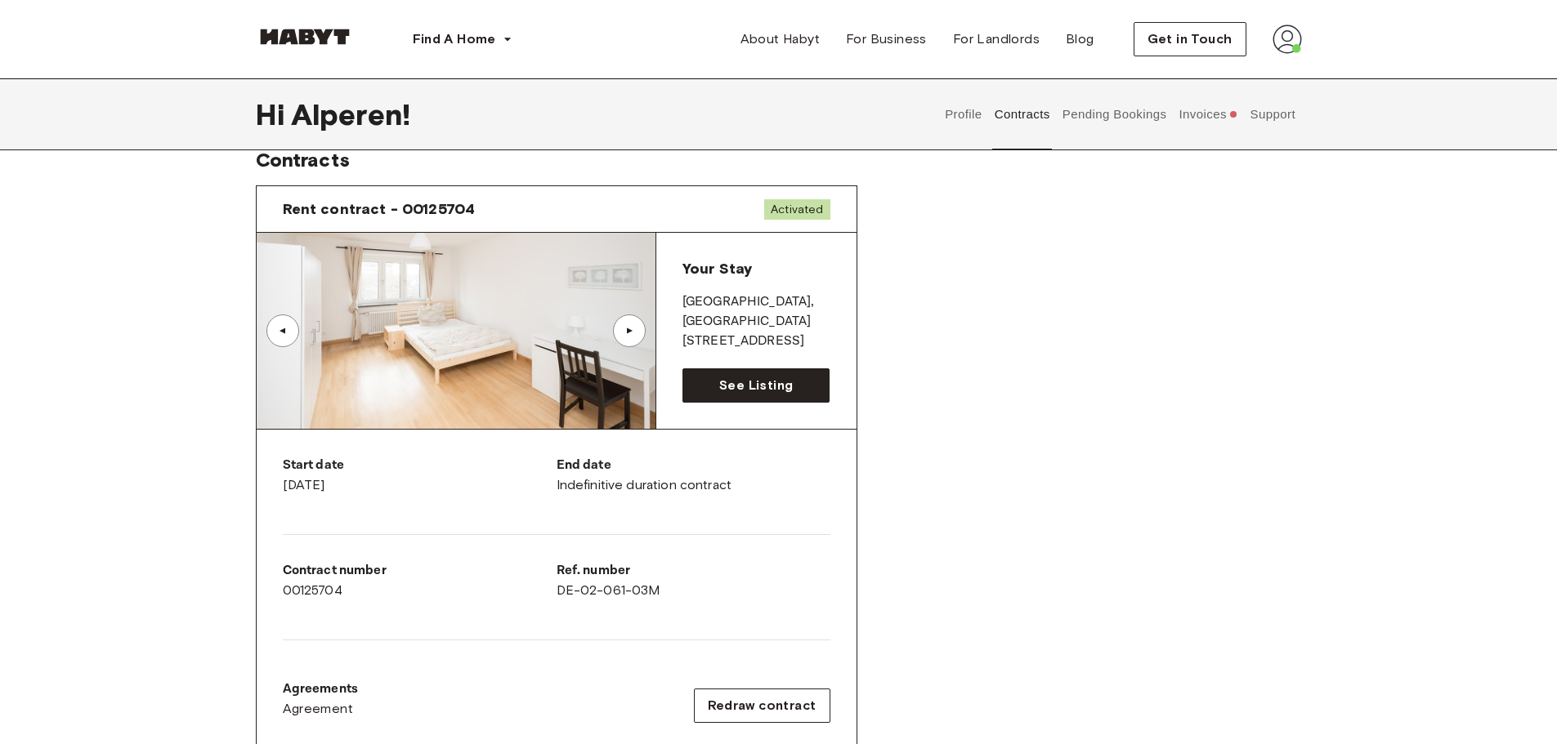
scroll to position [0, 0]
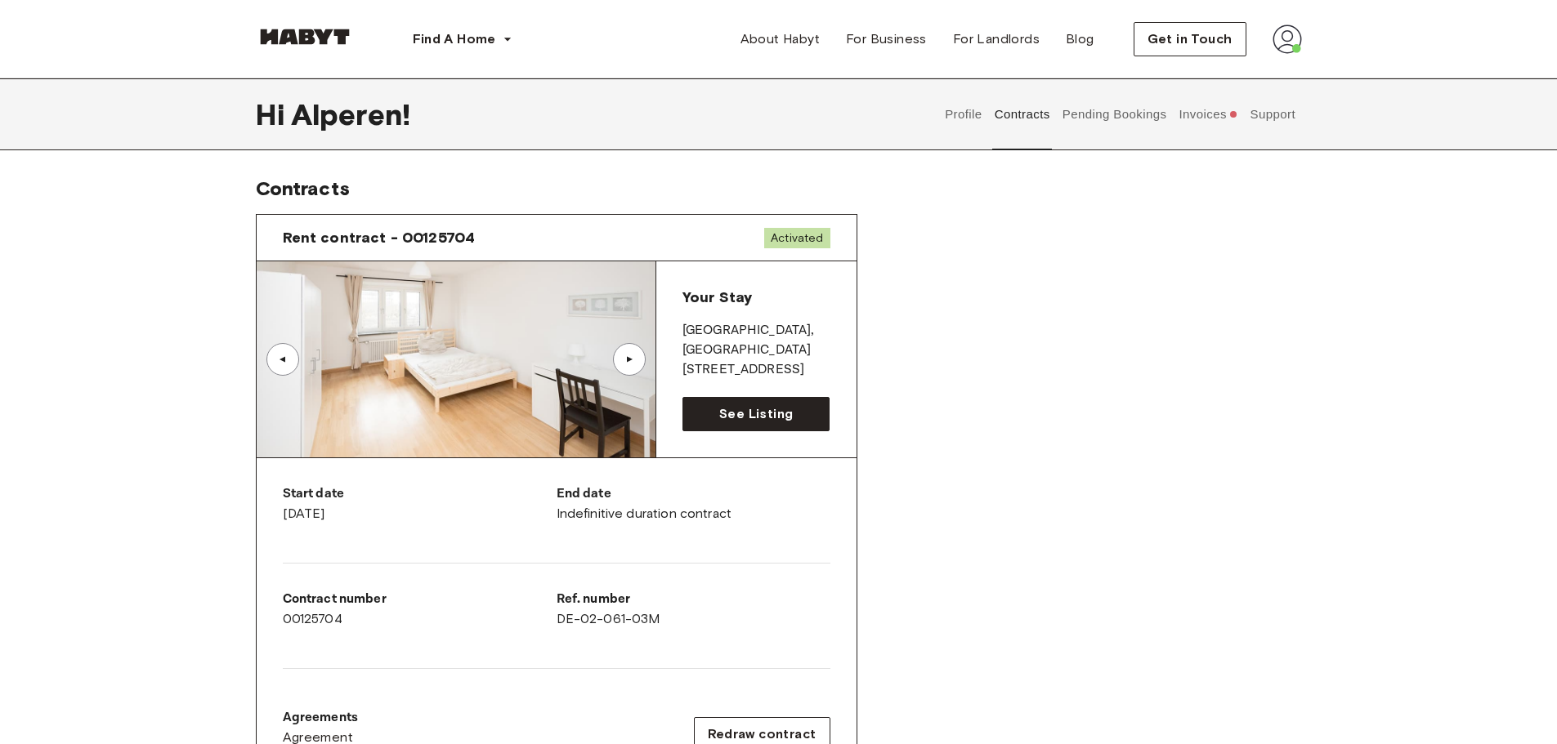
click at [1143, 118] on button "Pending Bookings" at bounding box center [1114, 114] width 109 height 72
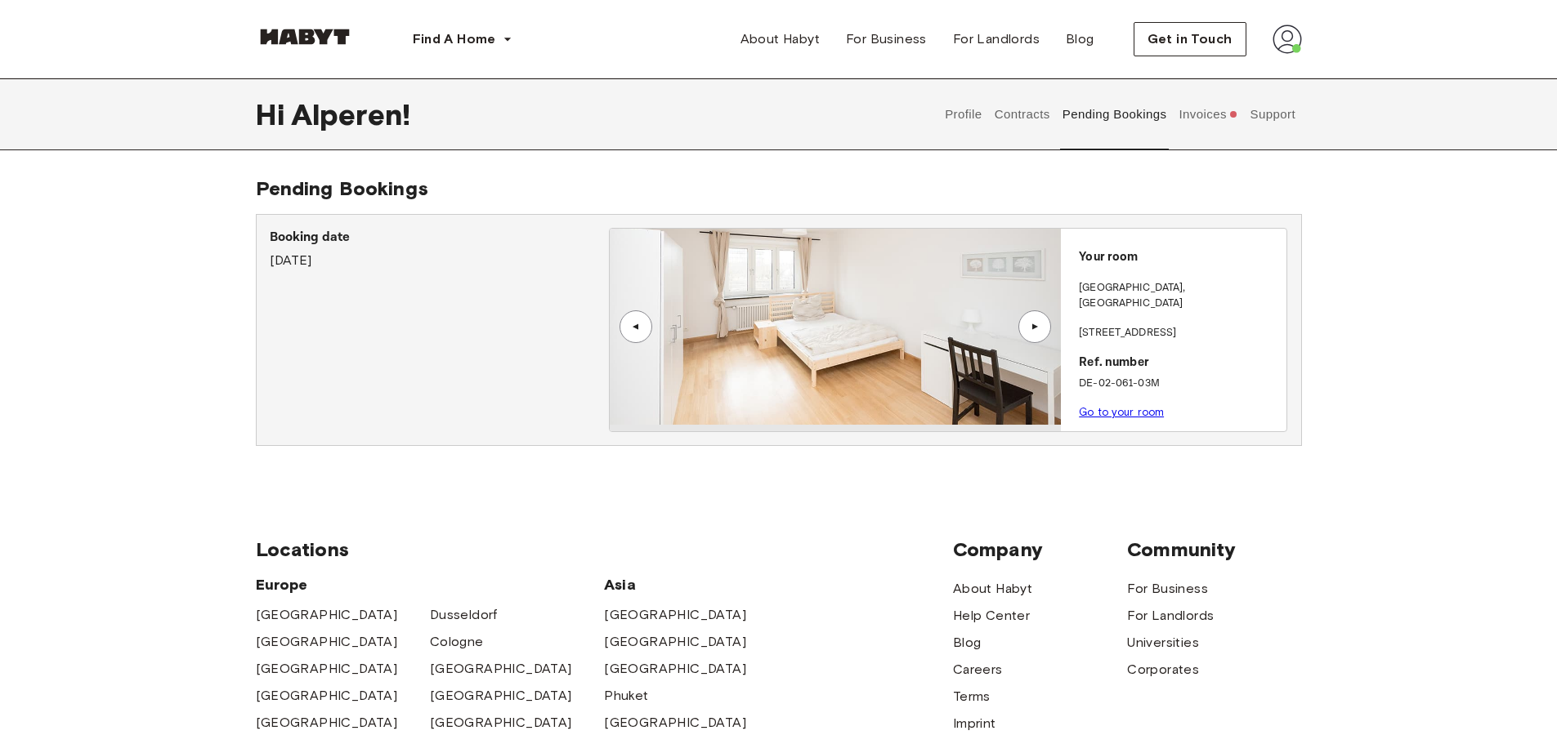
click at [968, 114] on button "Profile" at bounding box center [964, 114] width 42 height 72
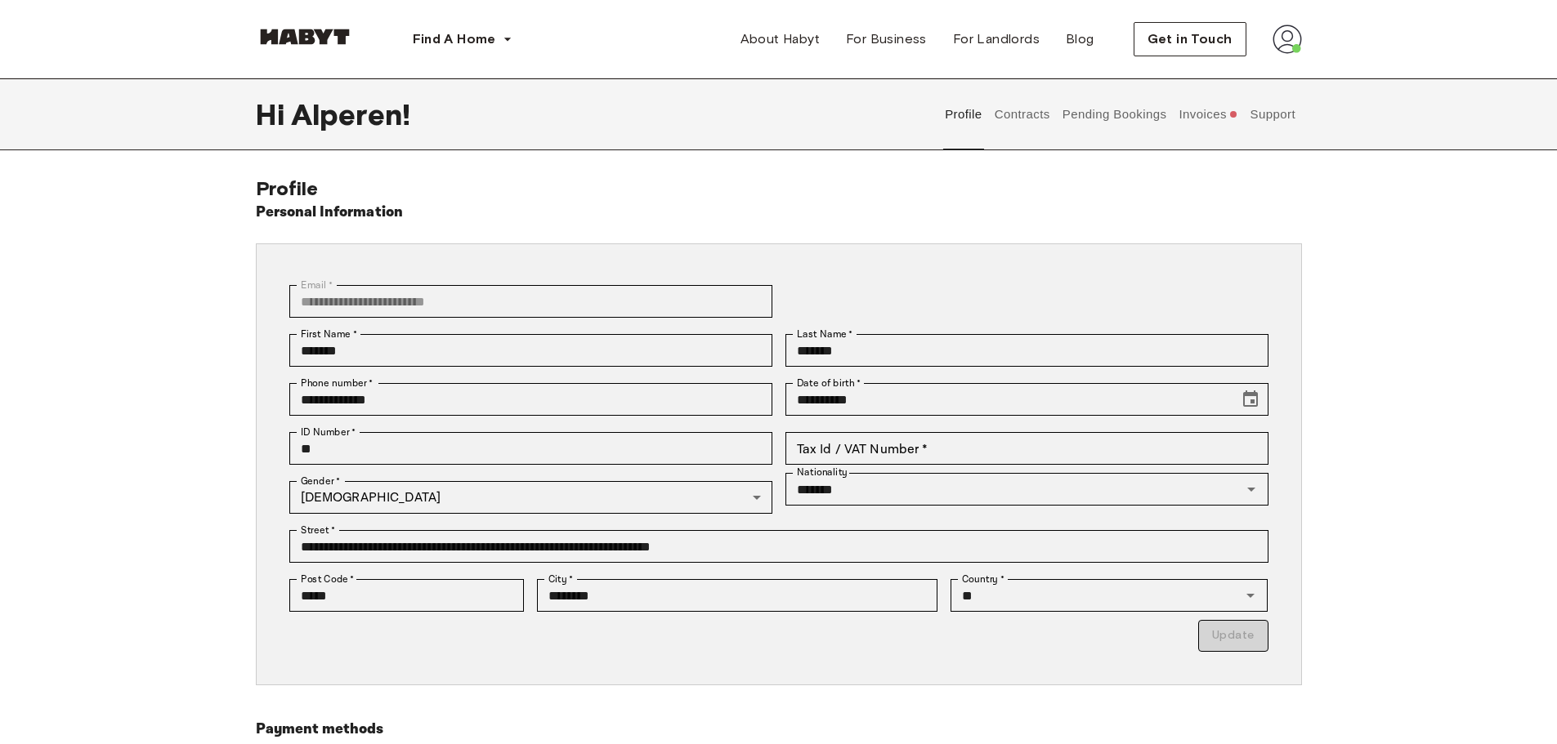
click at [1272, 116] on button "Support" at bounding box center [1273, 114] width 50 height 72
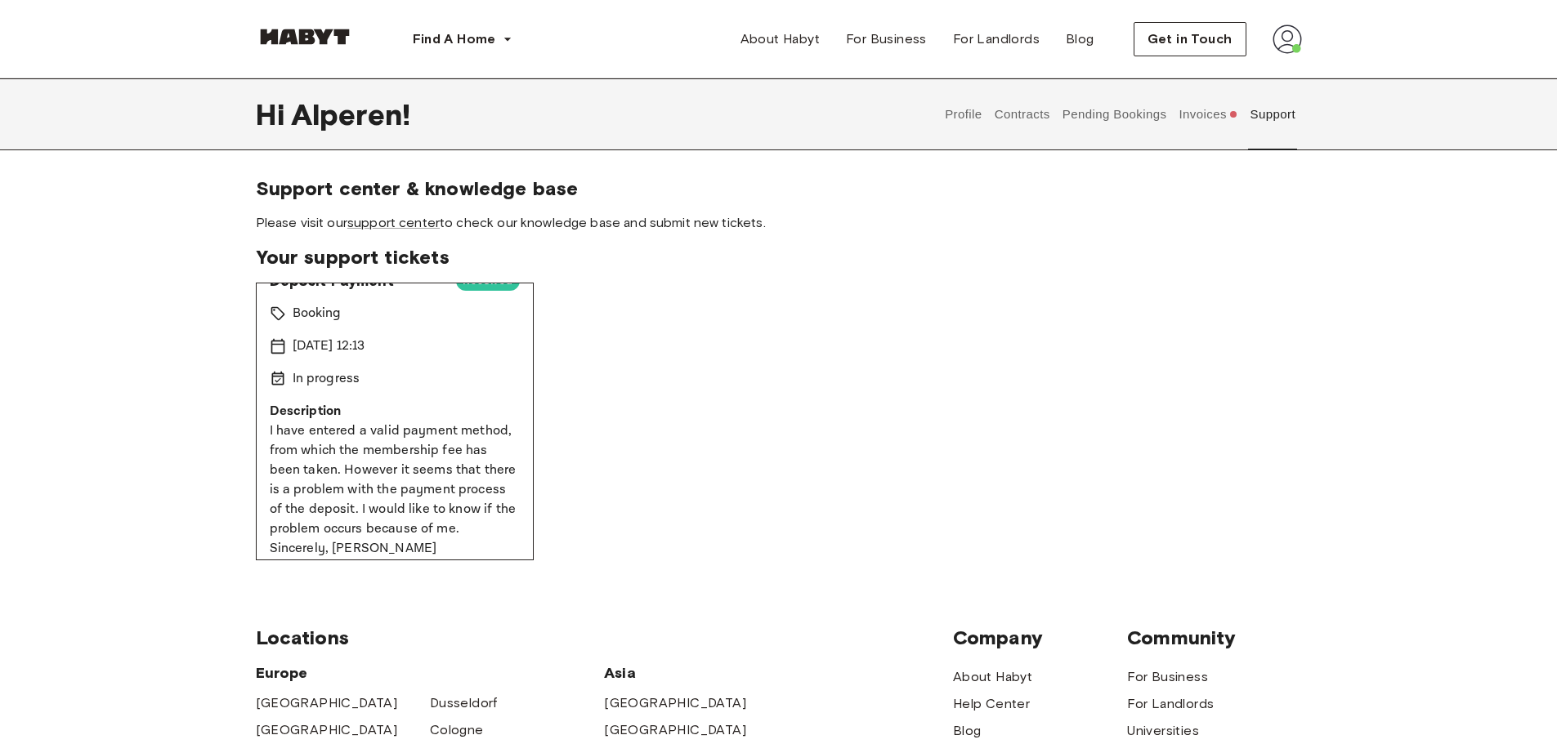
scroll to position [38, 0]
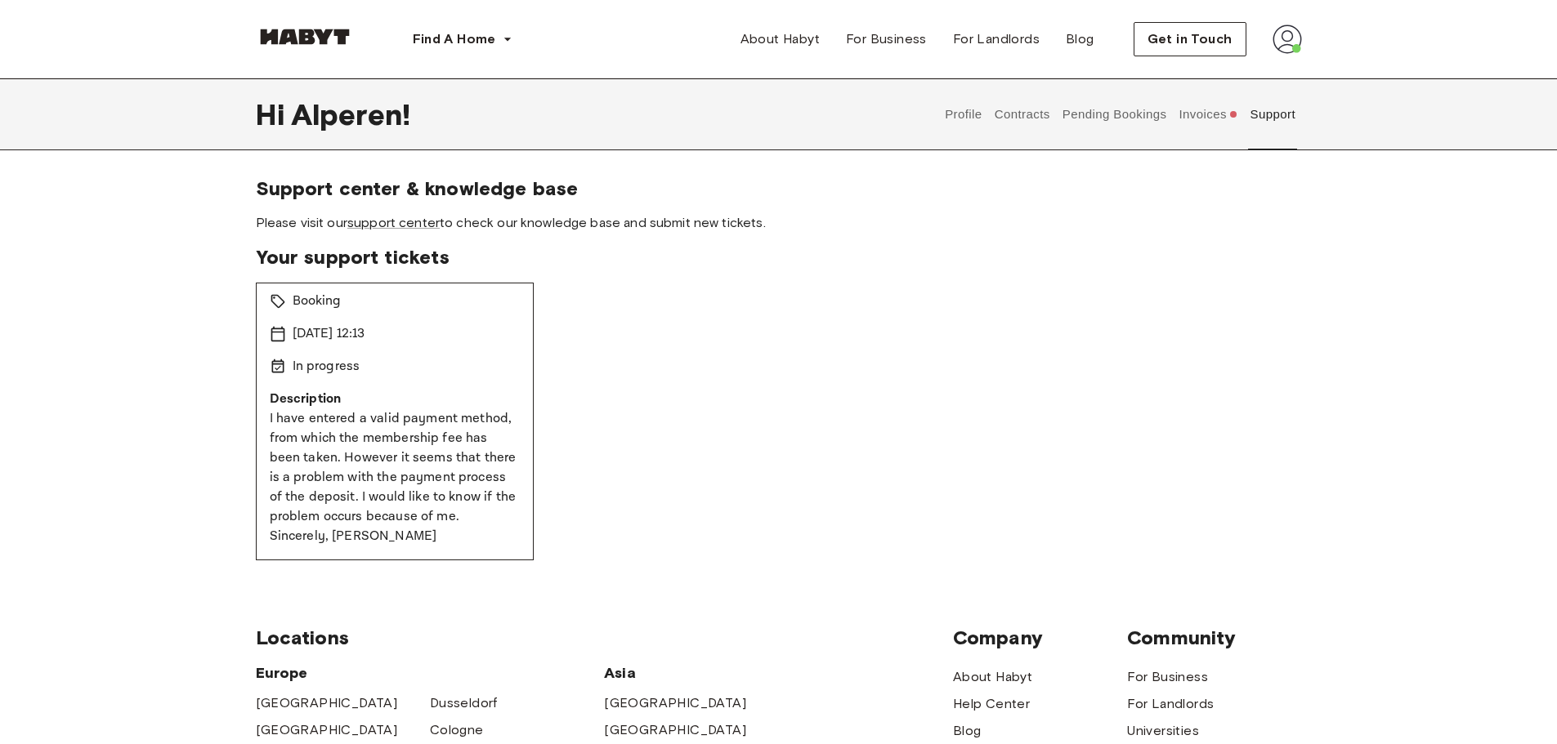
click at [841, 378] on div "Deposit Payment Resolved Booking 15 Sep 2025 12:13 In progress Description I ha…" at bounding box center [779, 422] width 1046 height 278
click at [1197, 121] on button "Invoices" at bounding box center [1208, 114] width 63 height 72
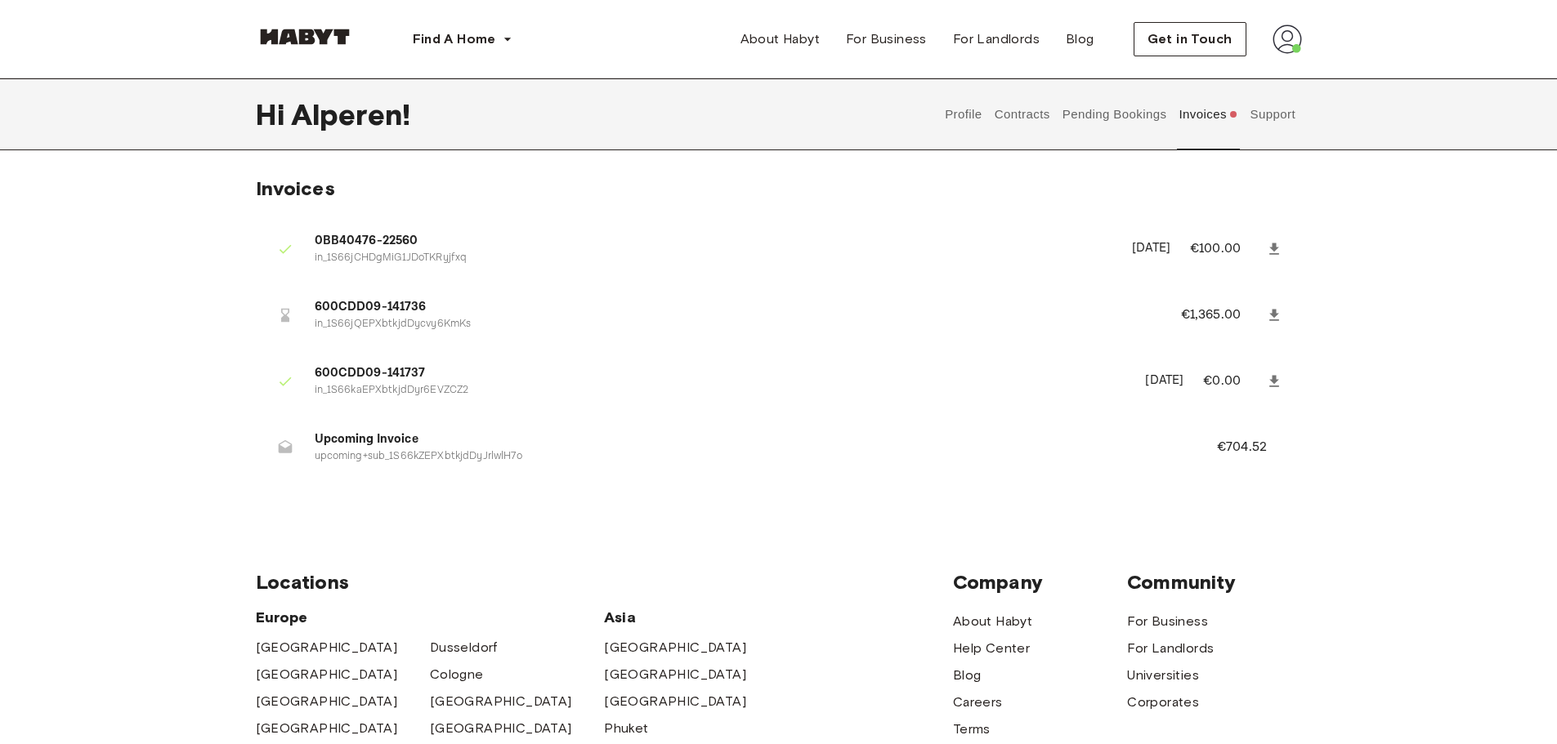
click at [1264, 114] on button "Support" at bounding box center [1273, 114] width 50 height 72
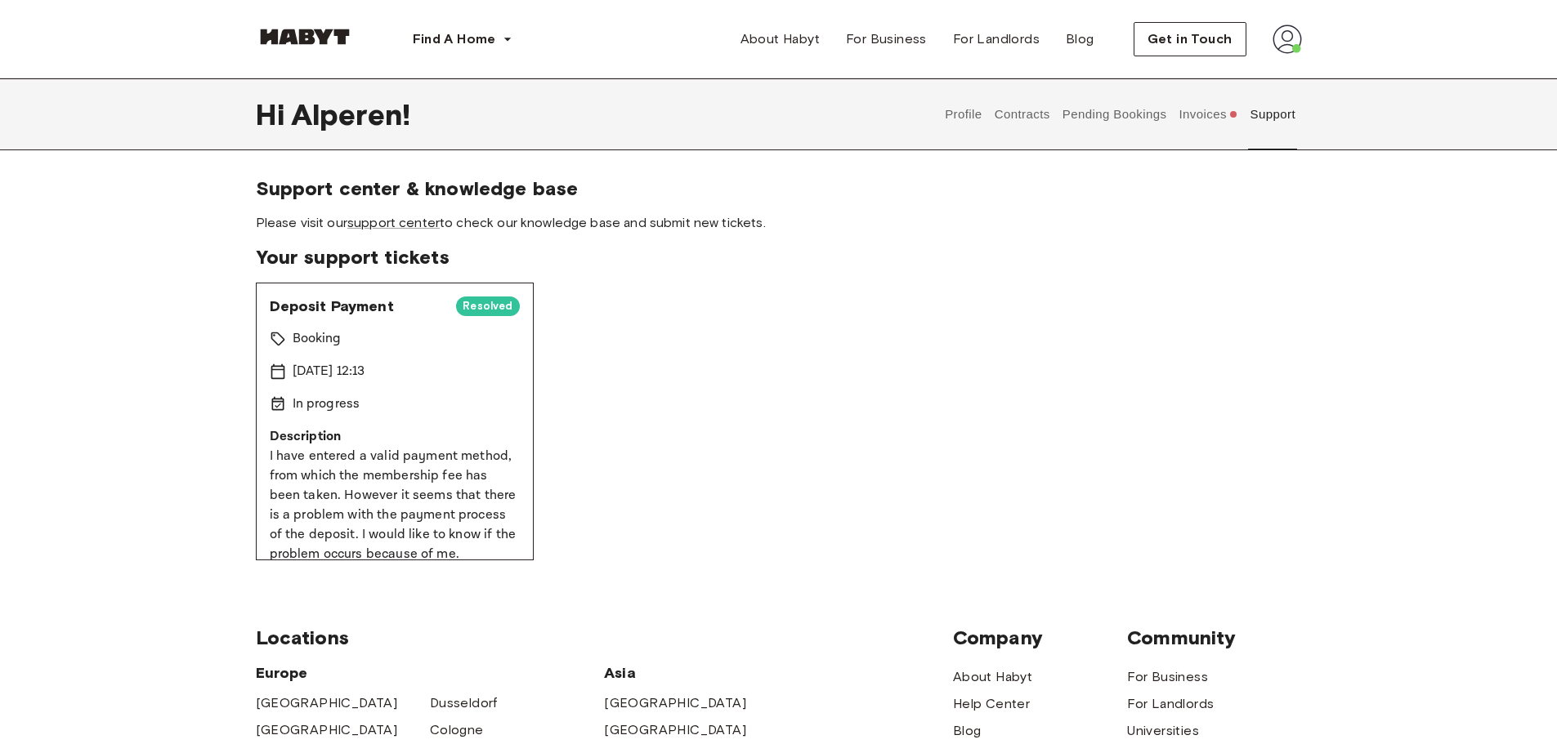
scroll to position [38, 0]
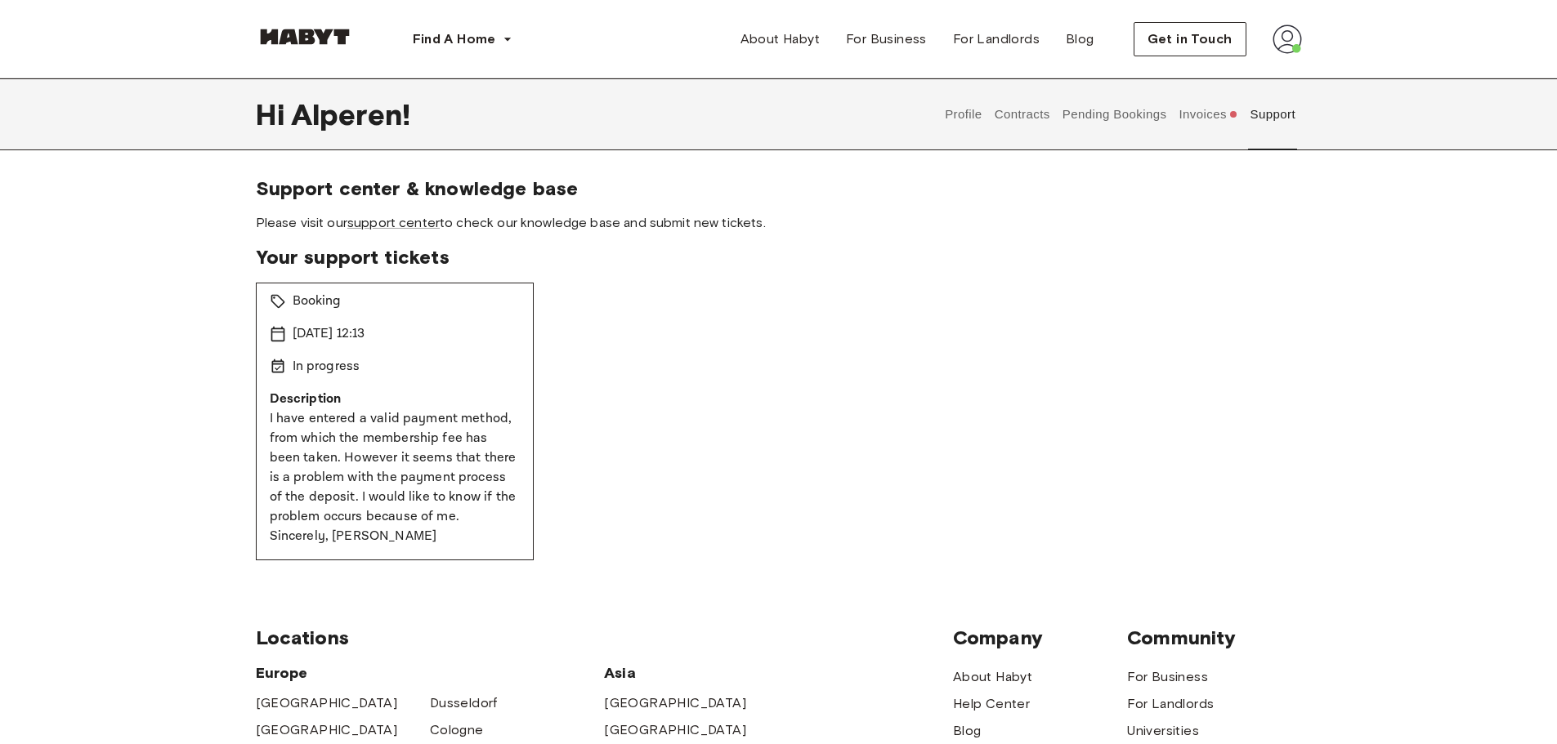
click at [1212, 118] on button "Invoices" at bounding box center [1208, 114] width 63 height 72
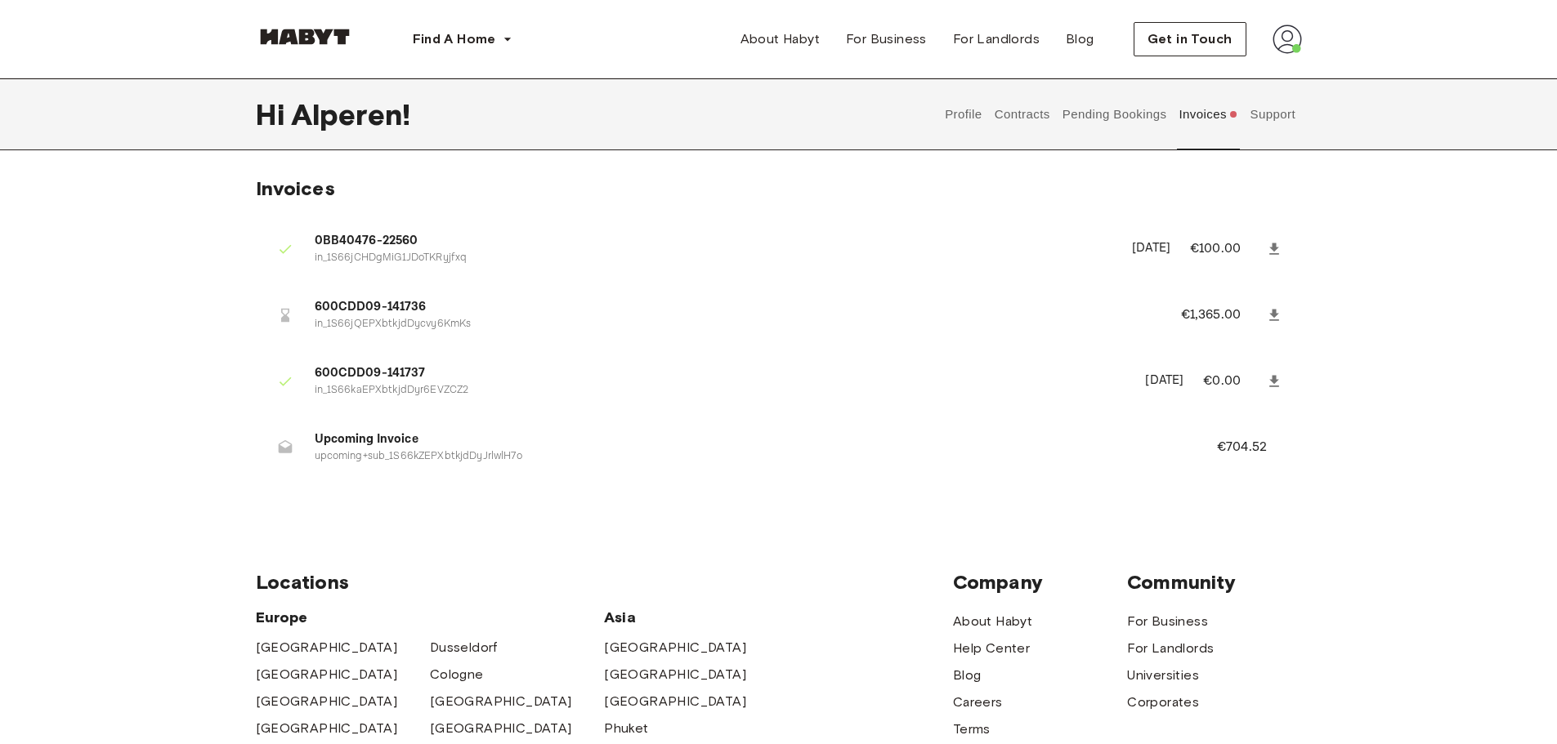
click at [1289, 45] on img at bounding box center [1286, 39] width 29 height 29
click at [1398, 183] on div "Invoices 0BB40476-22560 in_1S66jCHDgMiG1JDoTKRyjfxq September 11th, 2025 €100.0…" at bounding box center [778, 341] width 1557 height 328
click at [1374, 199] on div "Invoices 0BB40476-22560 in_1S66jCHDgMiG1JDoTKRyjfxq September 11th, 2025 €100.0…" at bounding box center [778, 341] width 1557 height 328
click at [1294, 41] on img at bounding box center [1286, 39] width 29 height 29
click at [1289, 42] on img at bounding box center [1286, 39] width 29 height 29
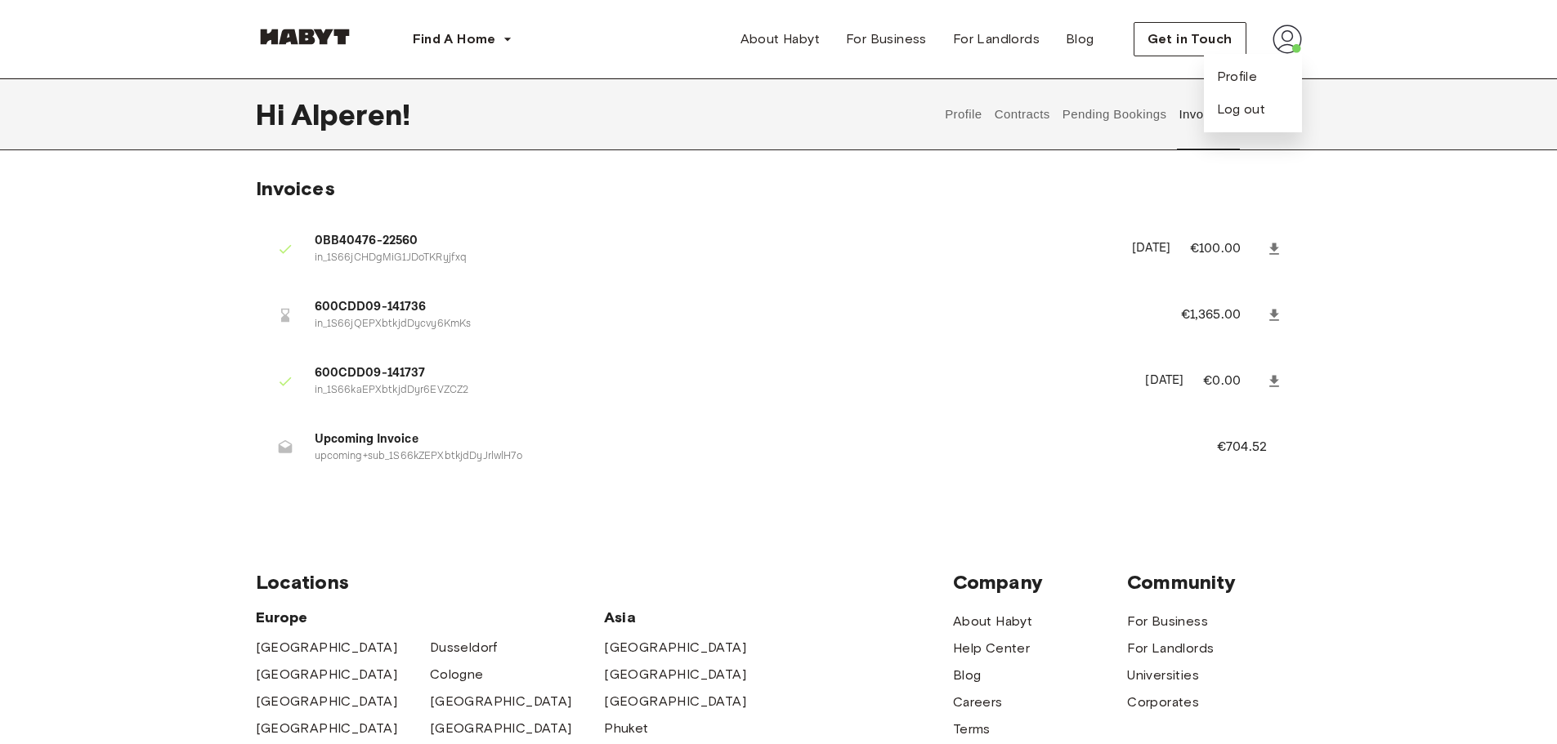
click at [1289, 42] on img at bounding box center [1286, 39] width 29 height 29
click at [1284, 113] on button "Support" at bounding box center [1273, 114] width 50 height 72
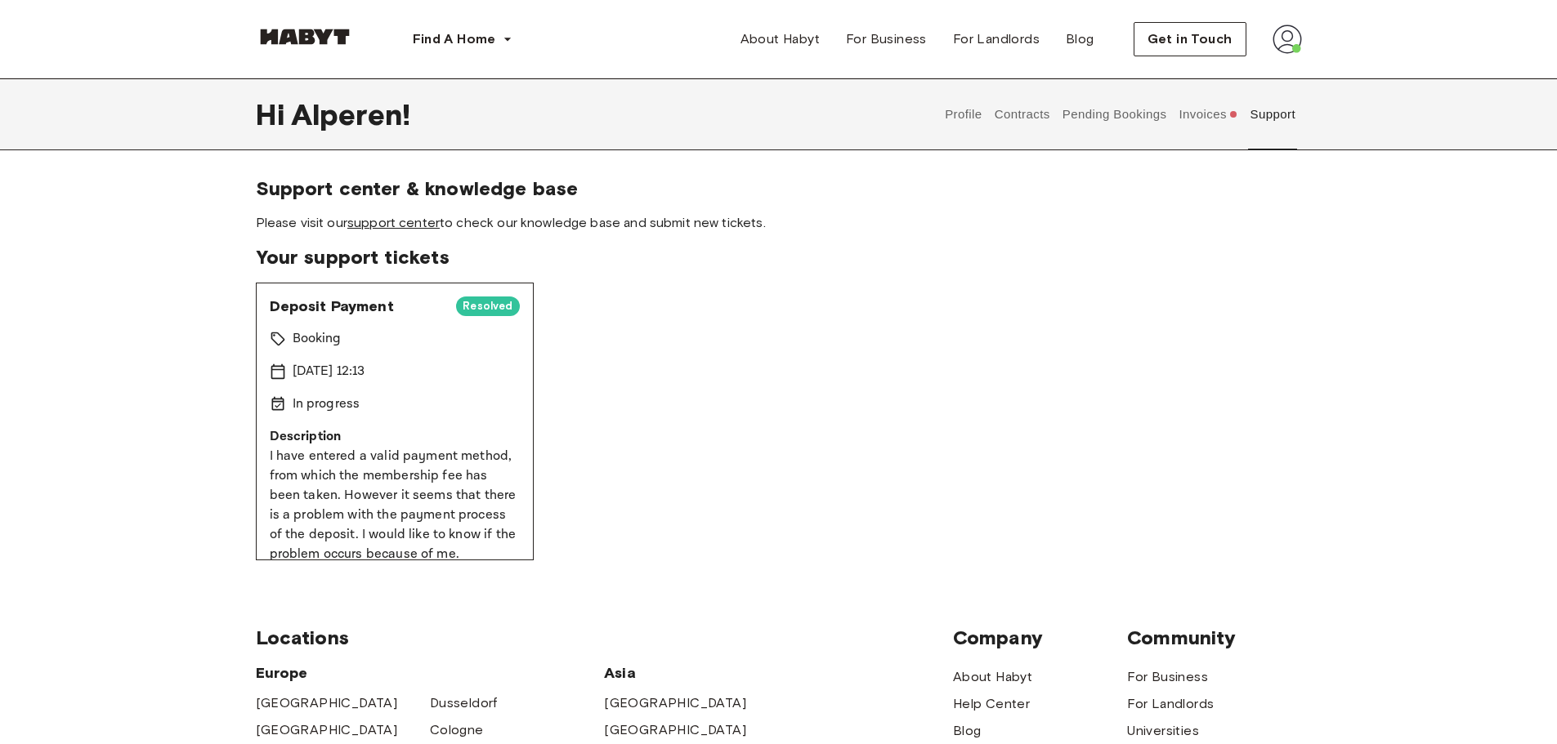
click at [417, 224] on link "support center" at bounding box center [393, 223] width 92 height 16
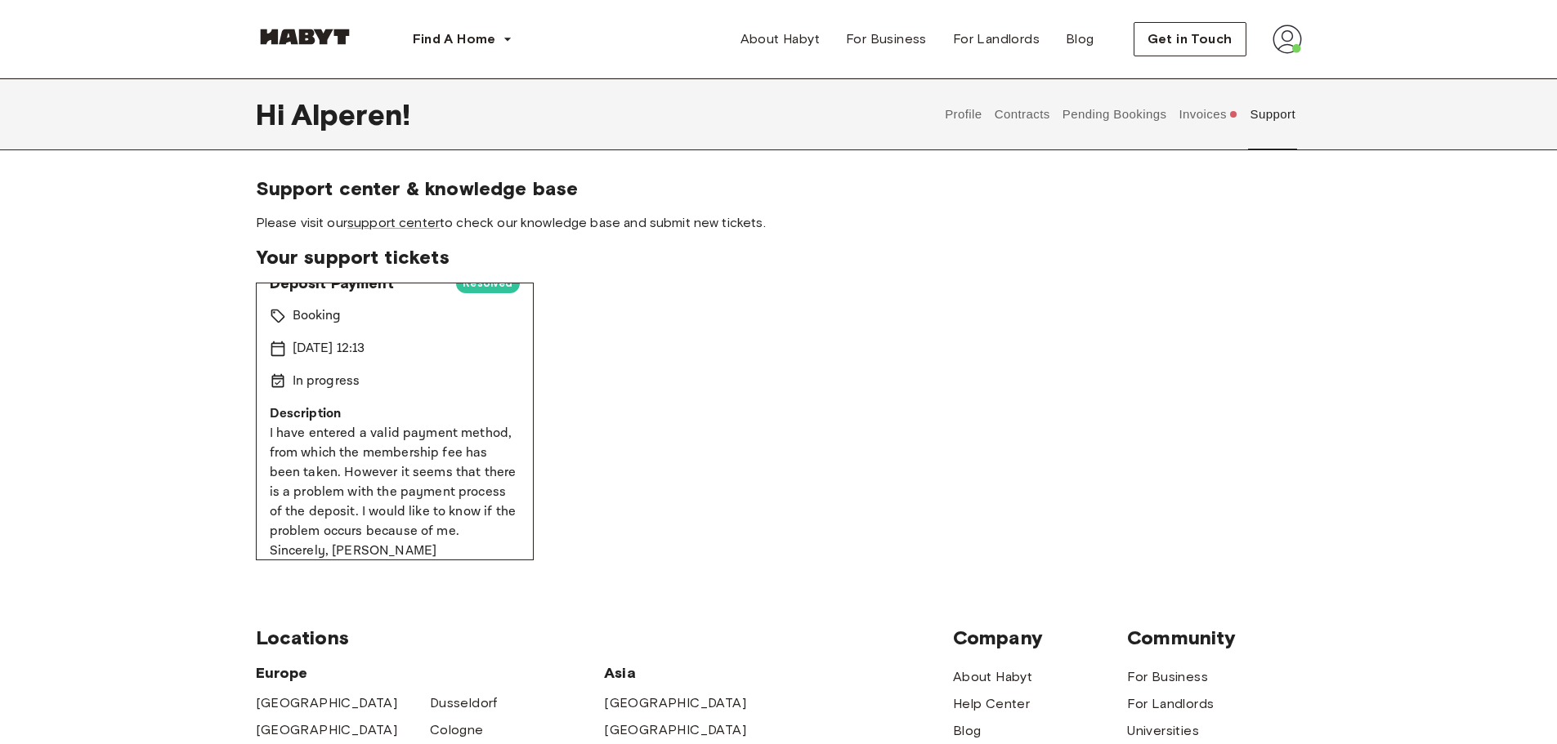
scroll to position [38, 0]
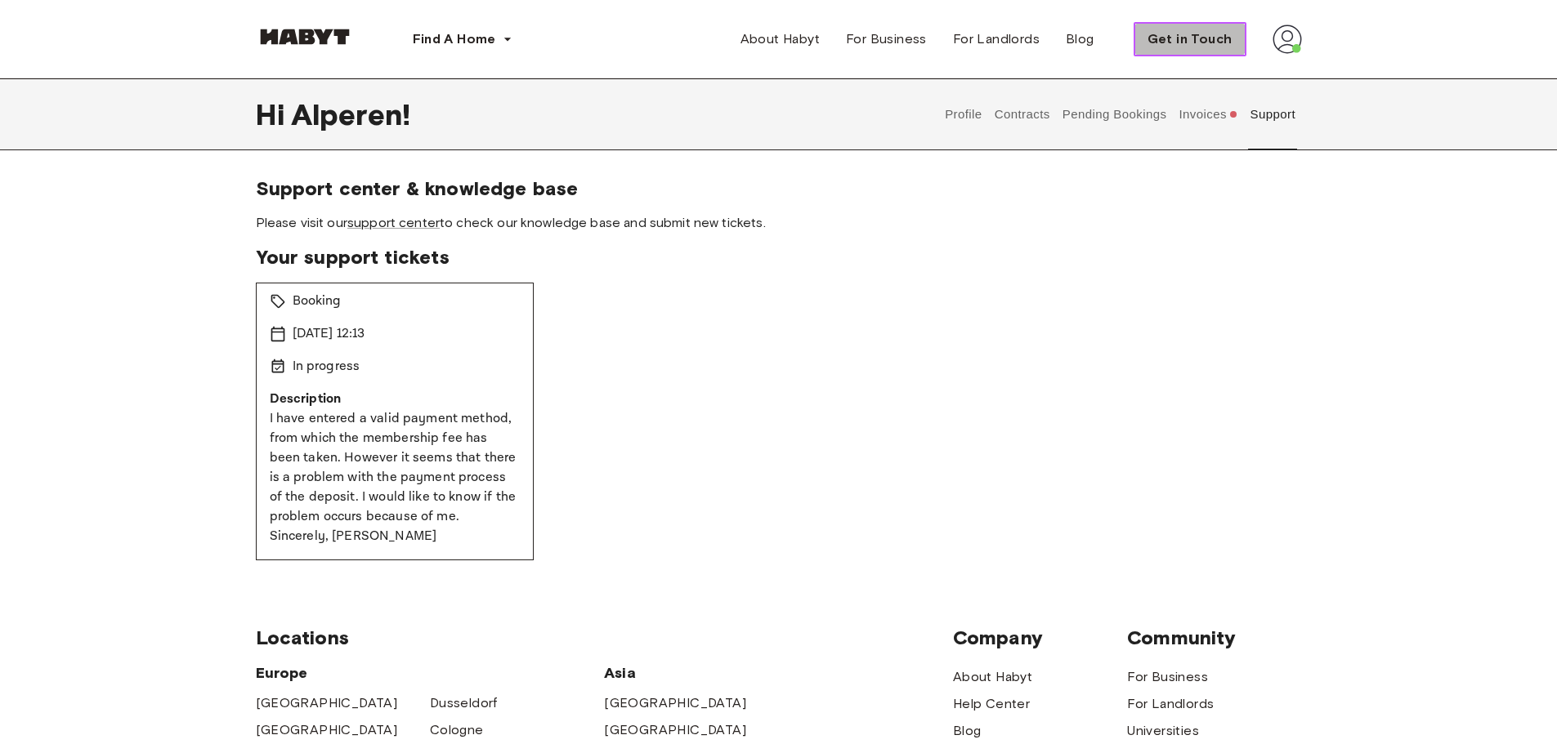
click at [1192, 36] on span "Get in Touch" at bounding box center [1189, 39] width 85 height 20
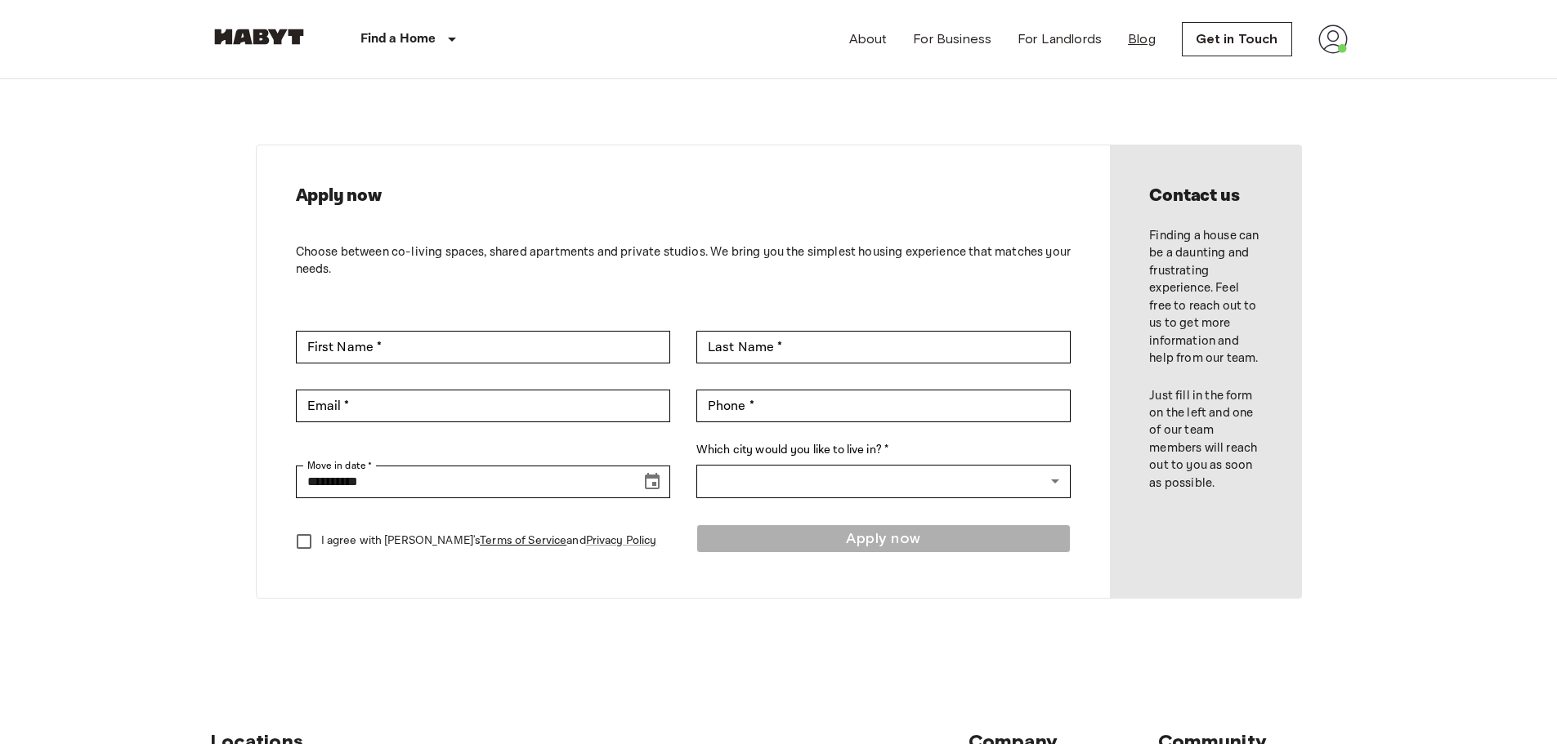
click at [1139, 42] on link "Blog" at bounding box center [1142, 39] width 28 height 20
click at [1343, 38] on img at bounding box center [1332, 39] width 29 height 29
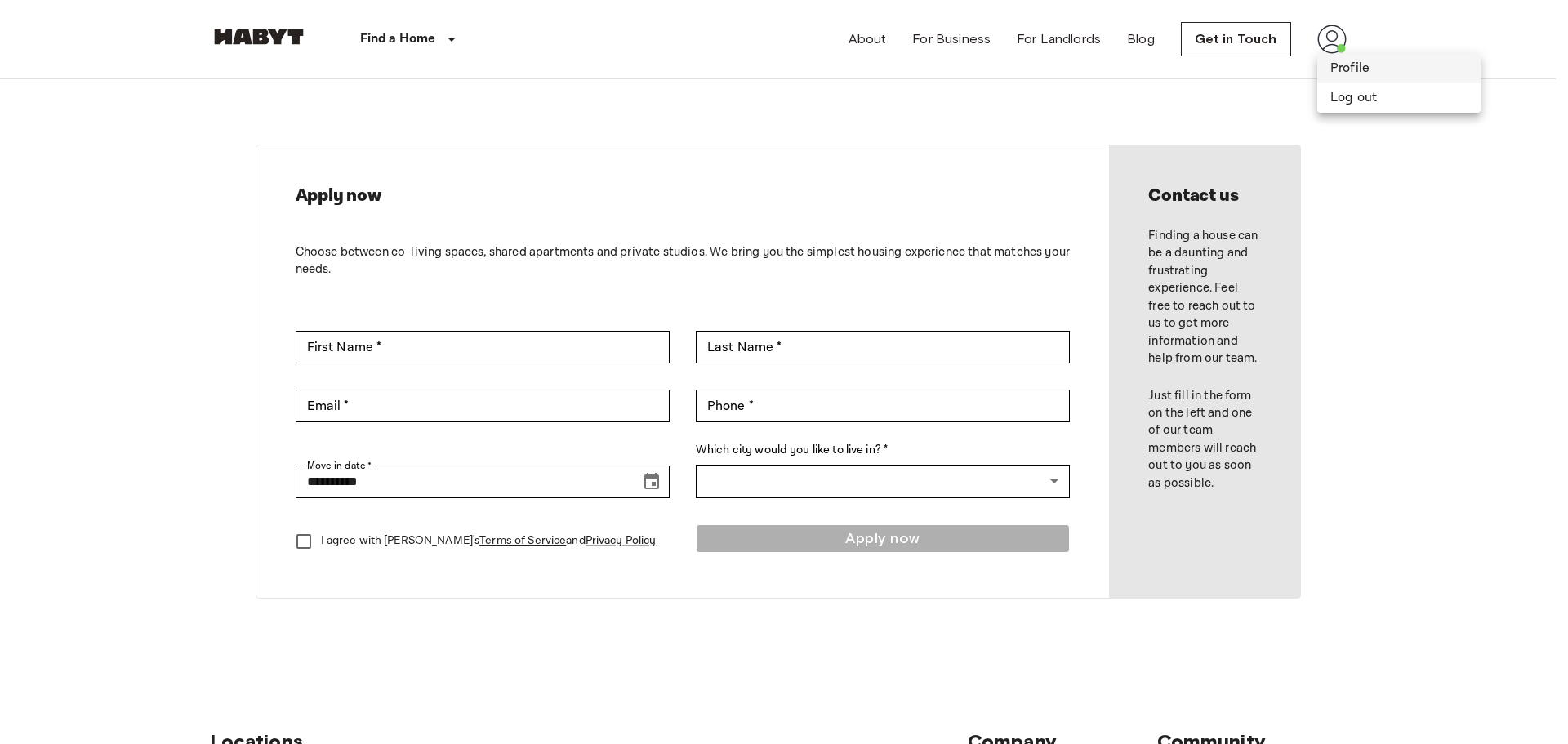
click at [1339, 63] on li "Profile" at bounding box center [1398, 68] width 163 height 29
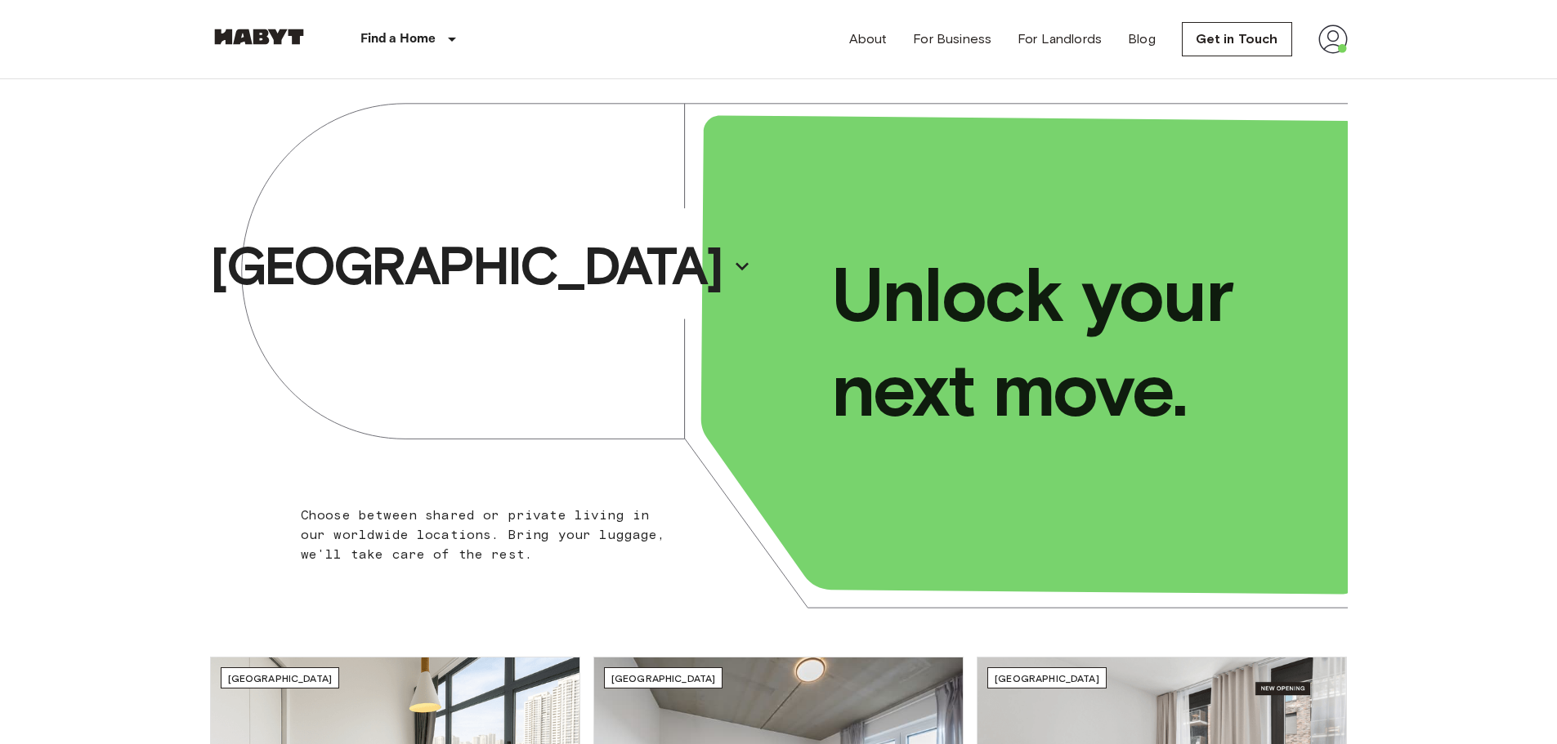
click at [1332, 46] on img at bounding box center [1332, 39] width 29 height 29
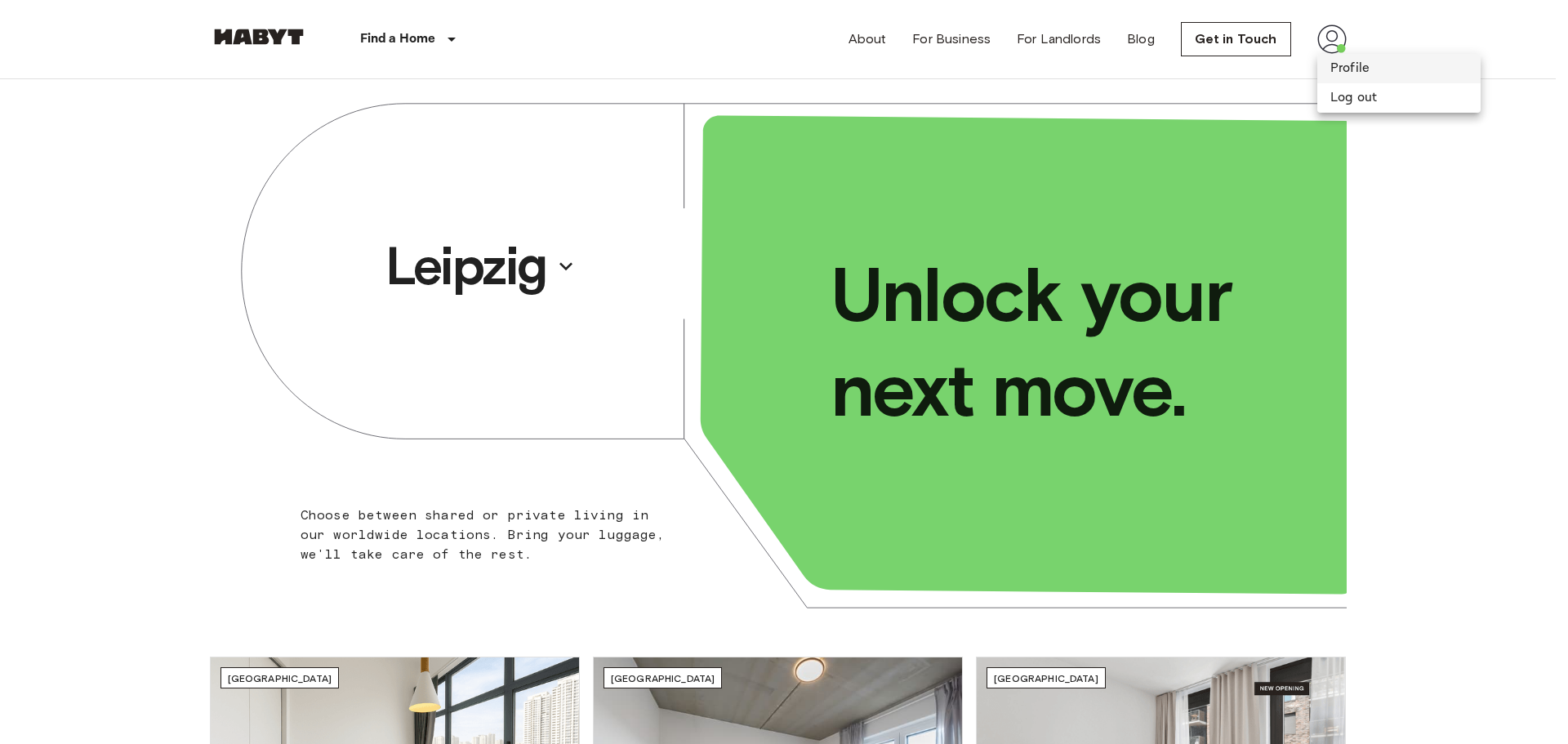
click at [1344, 65] on li "Profile" at bounding box center [1398, 68] width 163 height 29
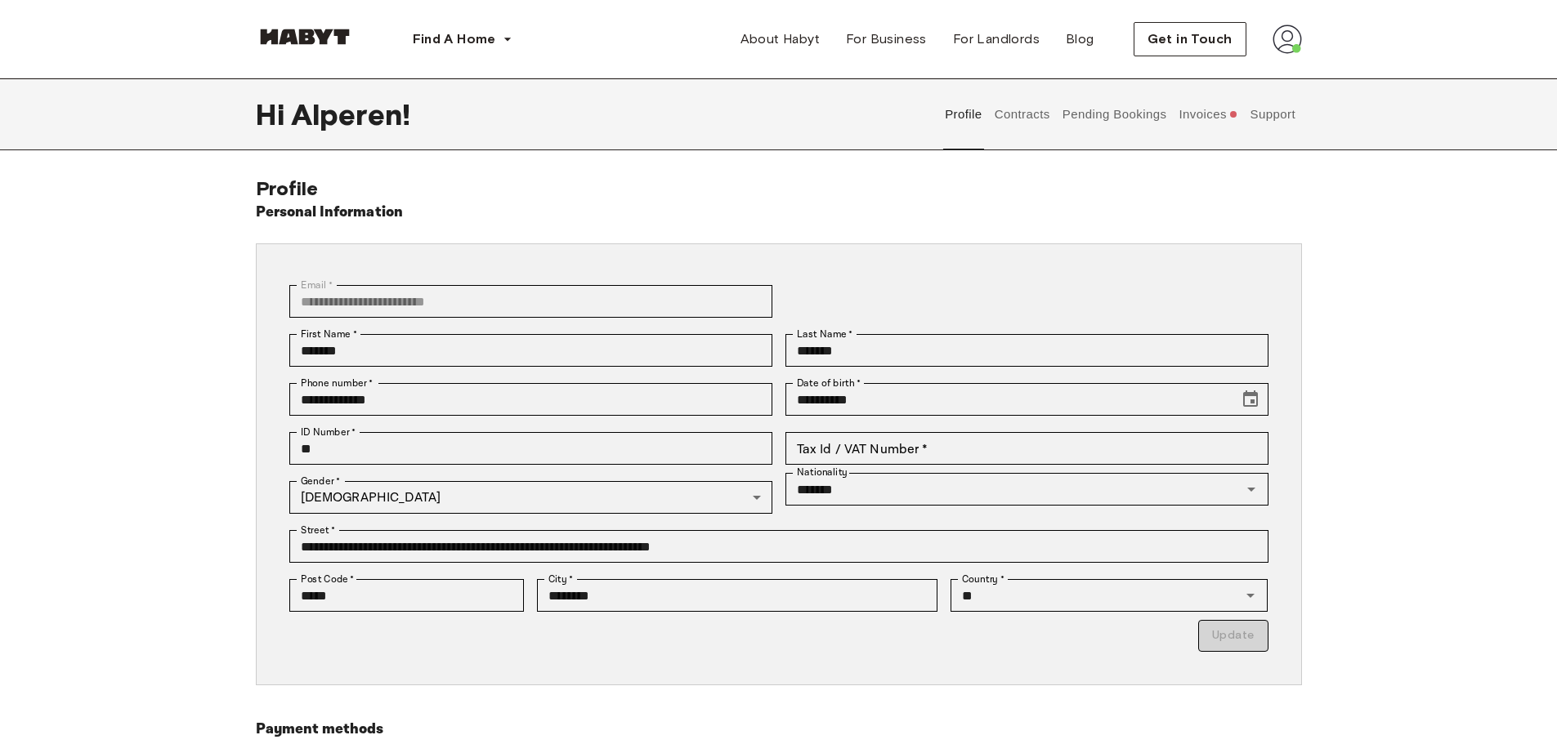
click at [1290, 118] on button "Support" at bounding box center [1273, 114] width 50 height 72
